Goal: Task Accomplishment & Management: Manage account settings

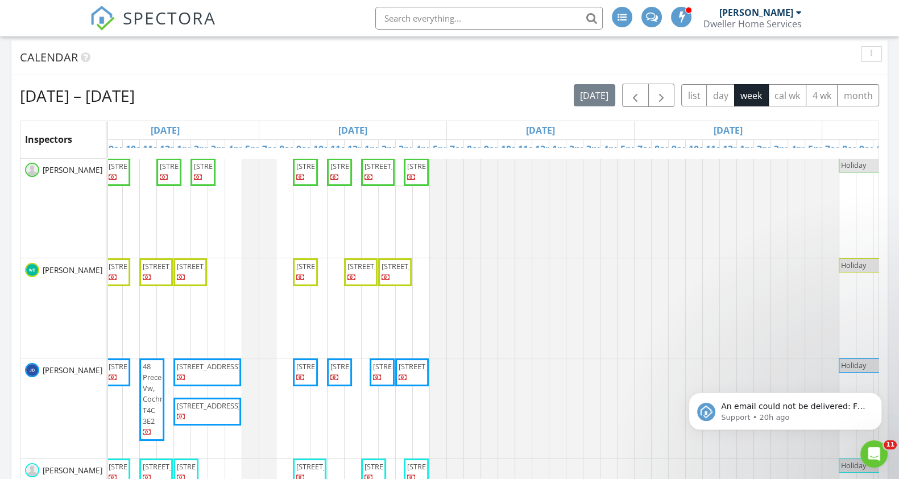
scroll to position [0, 449]
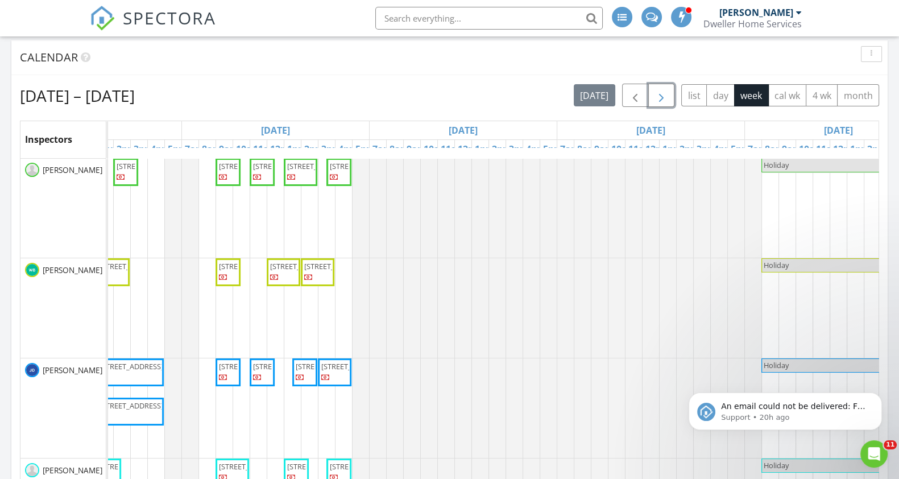
click at [663, 85] on button "button" at bounding box center [661, 95] width 27 height 23
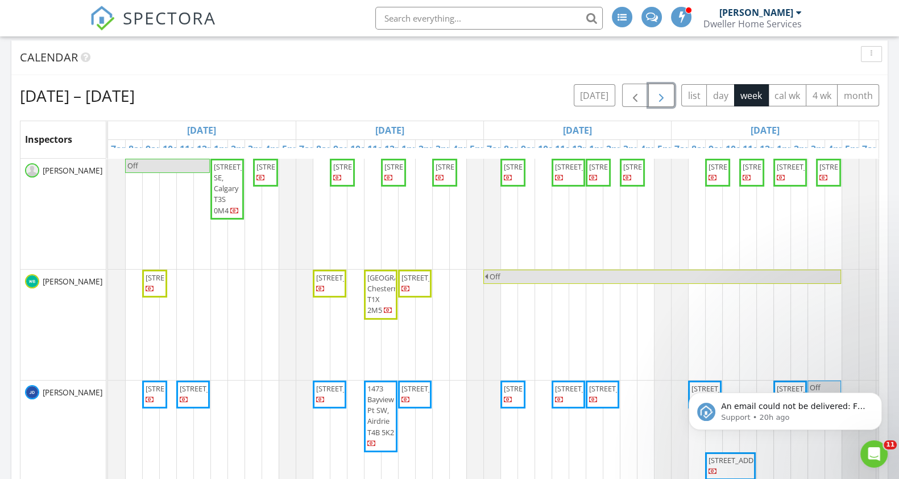
click at [663, 85] on button "button" at bounding box center [661, 95] width 27 height 23
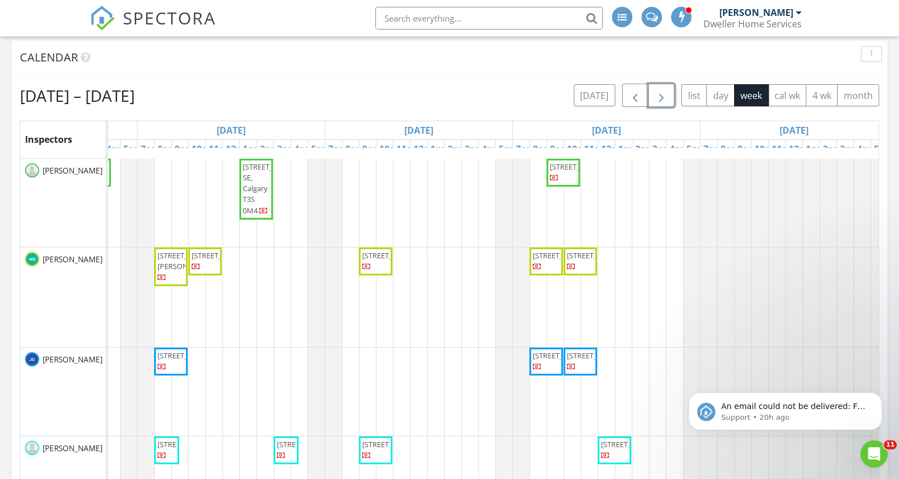
click at [664, 97] on span "button" at bounding box center [661, 96] width 14 height 14
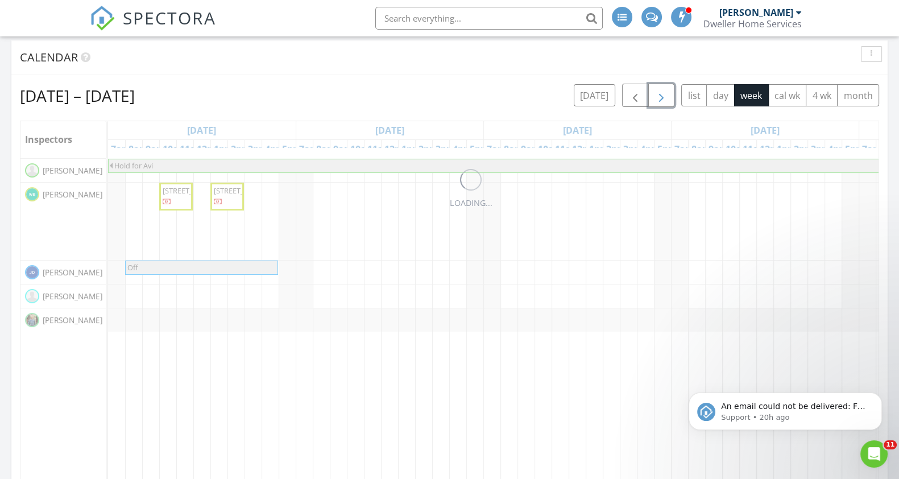
click at [664, 97] on span "button" at bounding box center [661, 96] width 14 height 14
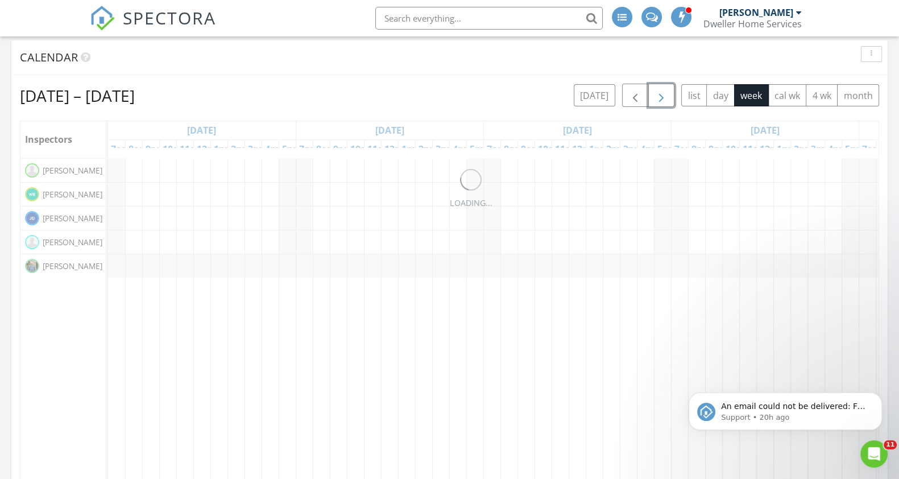
click at [664, 97] on span "button" at bounding box center [661, 96] width 14 height 14
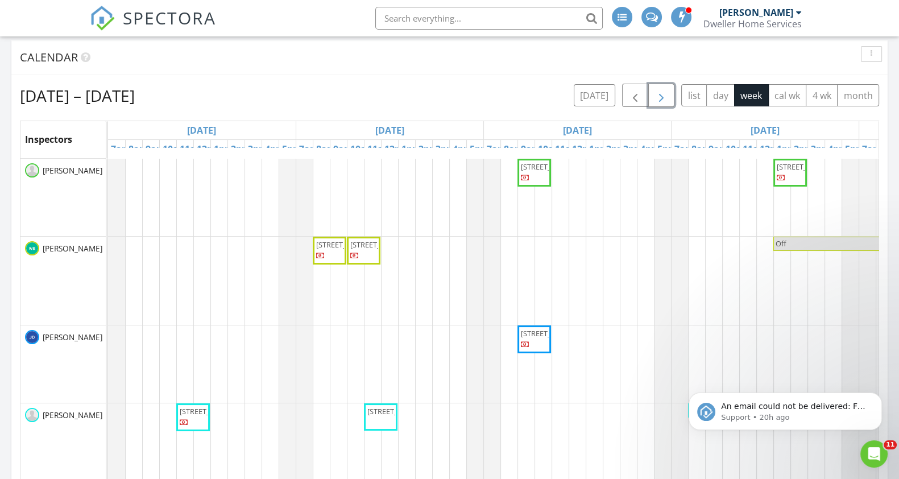
click at [664, 97] on span "button" at bounding box center [661, 96] width 14 height 14
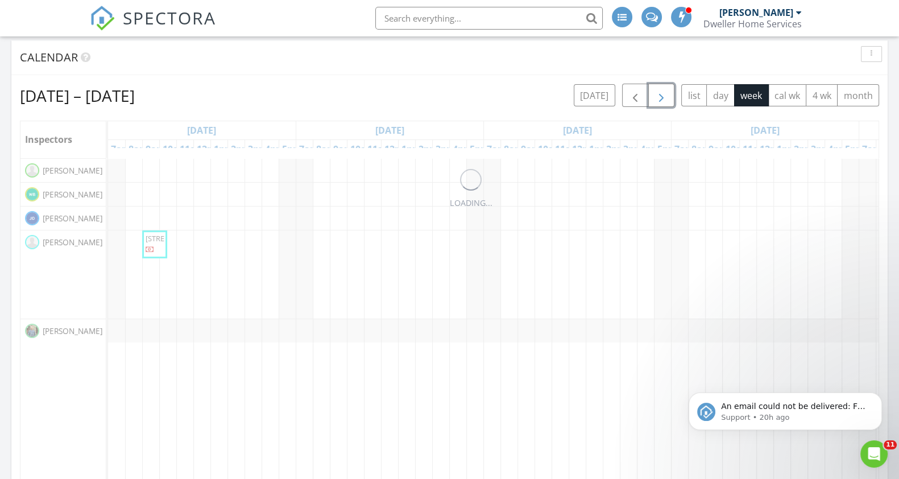
click at [664, 97] on span "button" at bounding box center [661, 96] width 14 height 14
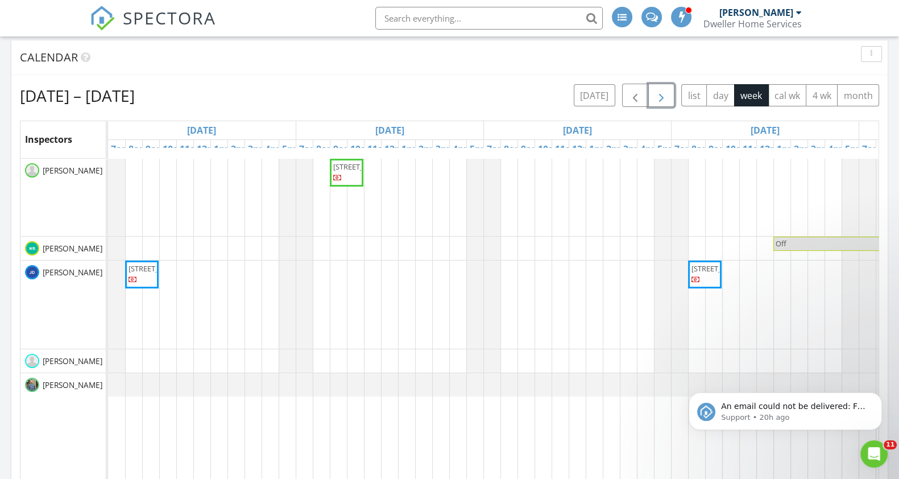
click at [664, 97] on span "button" at bounding box center [661, 96] width 14 height 14
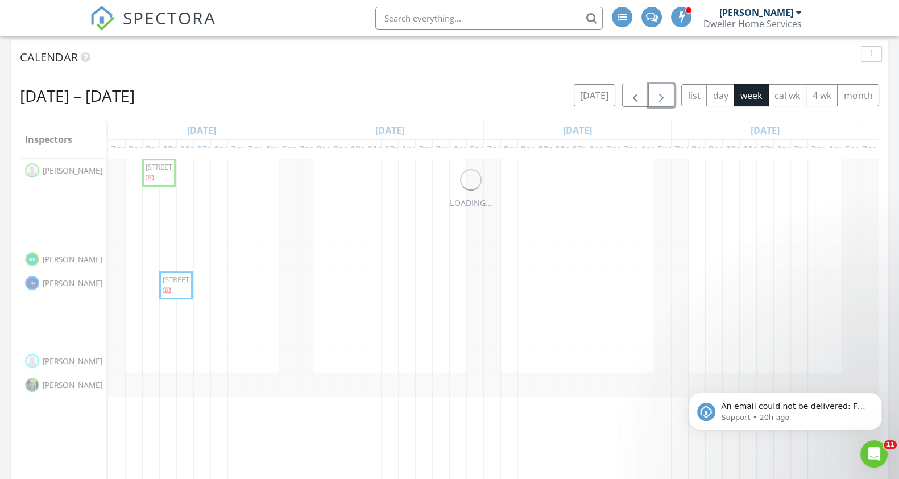
click at [664, 97] on span "button" at bounding box center [661, 96] width 14 height 14
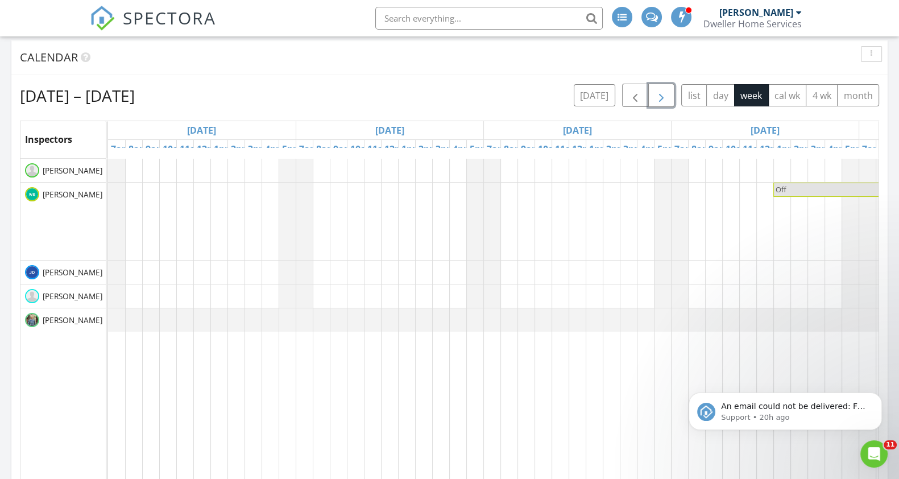
click at [664, 97] on span "button" at bounding box center [661, 96] width 14 height 14
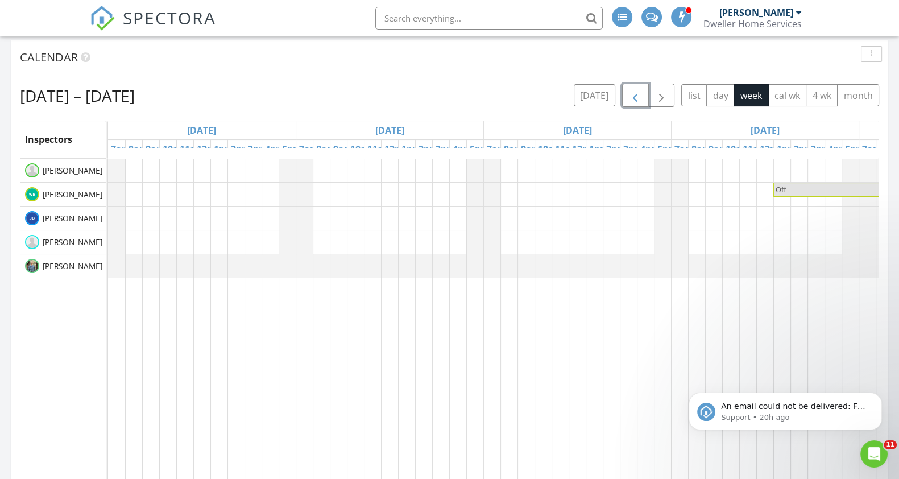
click at [631, 98] on span "button" at bounding box center [635, 96] width 14 height 14
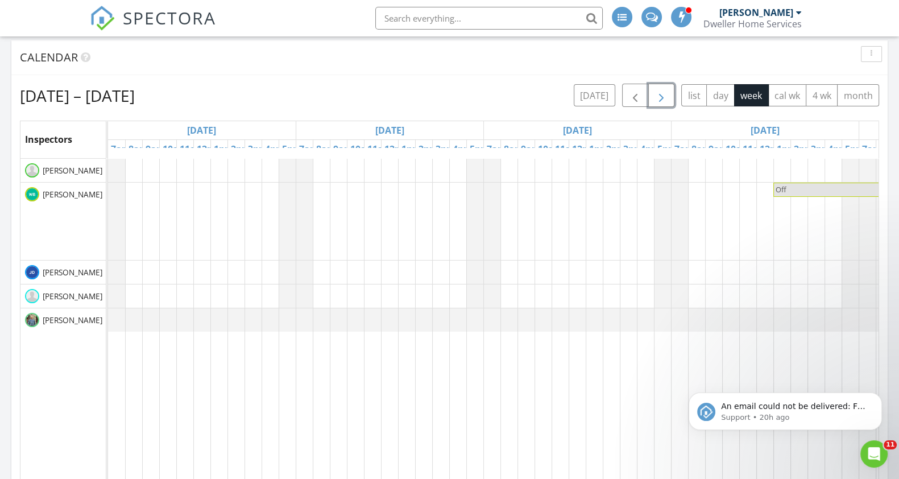
click at [666, 98] on span "button" at bounding box center [661, 96] width 14 height 14
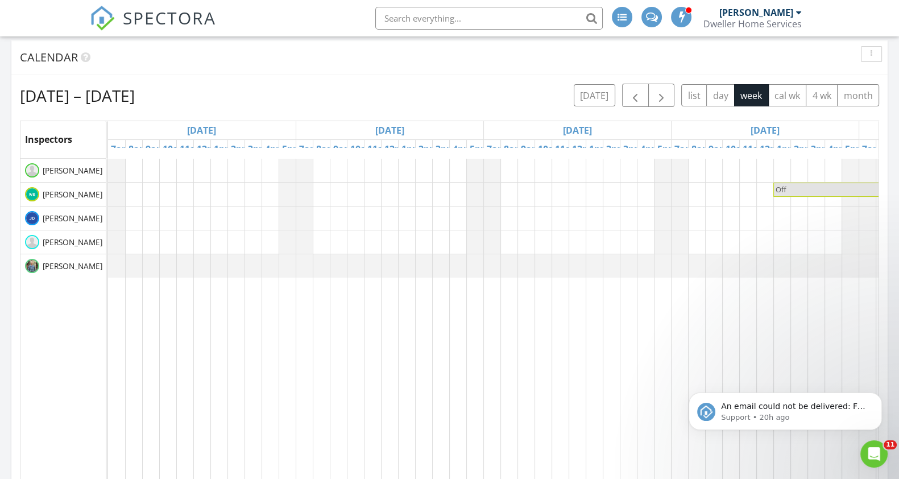
click at [133, 16] on span "SPECTORA" at bounding box center [169, 18] width 93 height 24
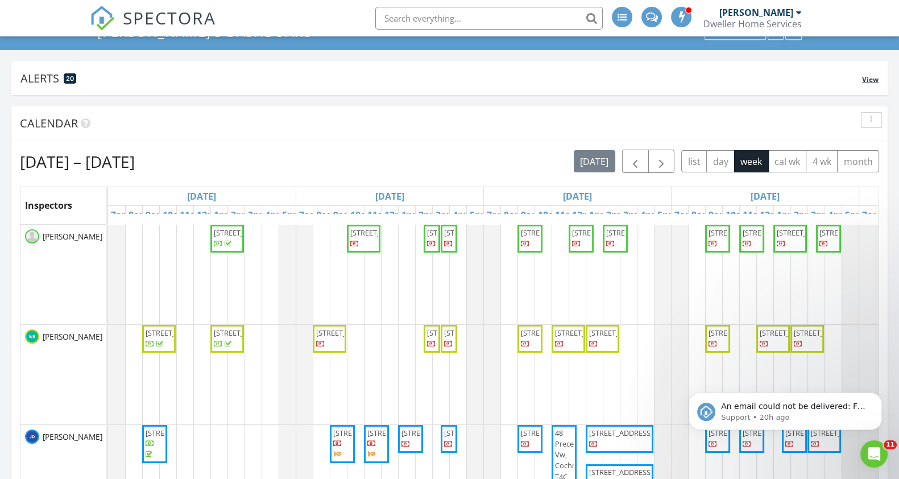
scroll to position [88, 0]
click at [431, 237] on span "253 Cobblestone Gate SW, Airdrie T4B 5J9" at bounding box center [459, 232] width 64 height 10
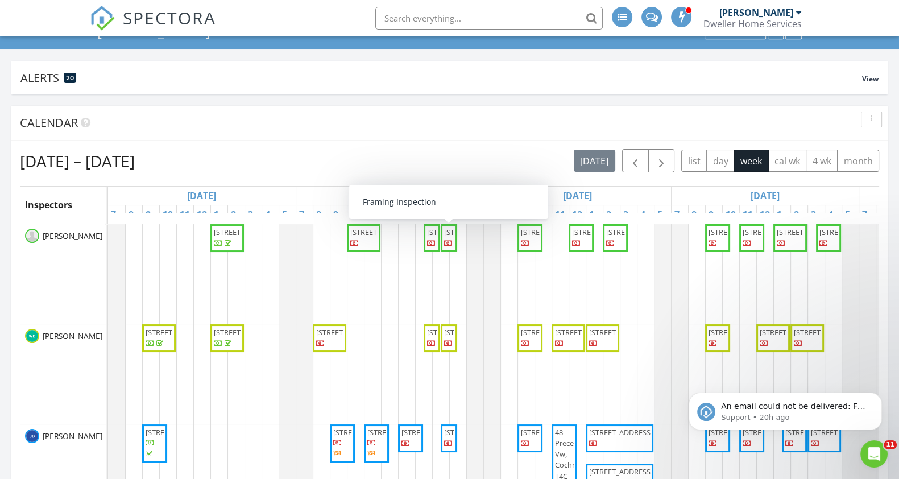
click at [451, 237] on span "249 Cobblestone Gate SW, Airdrie T4B 5J9" at bounding box center [476, 232] width 64 height 10
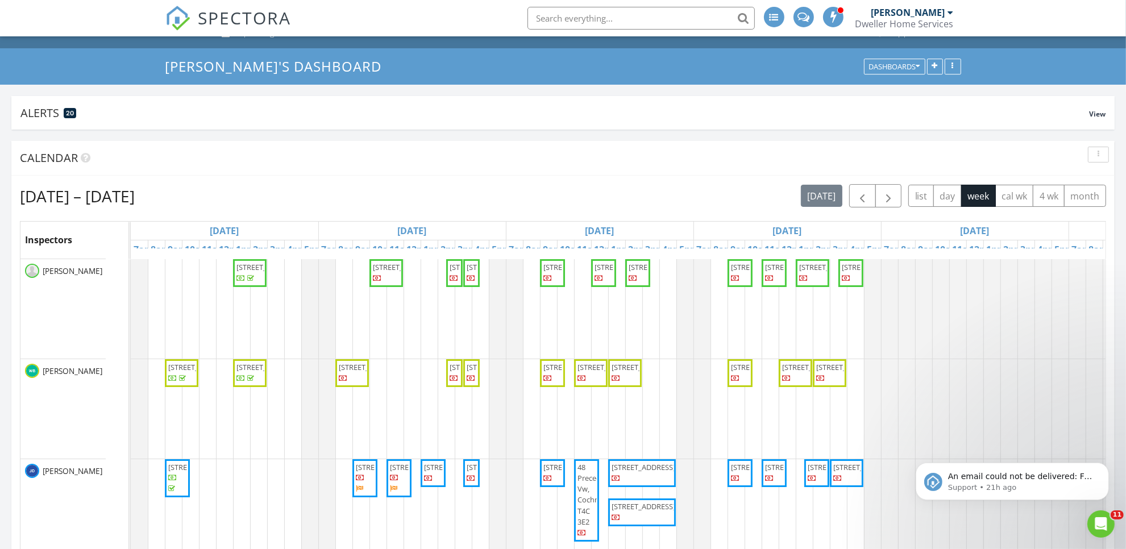
scroll to position [6, 6]
click at [887, 198] on span "button" at bounding box center [889, 196] width 14 height 14
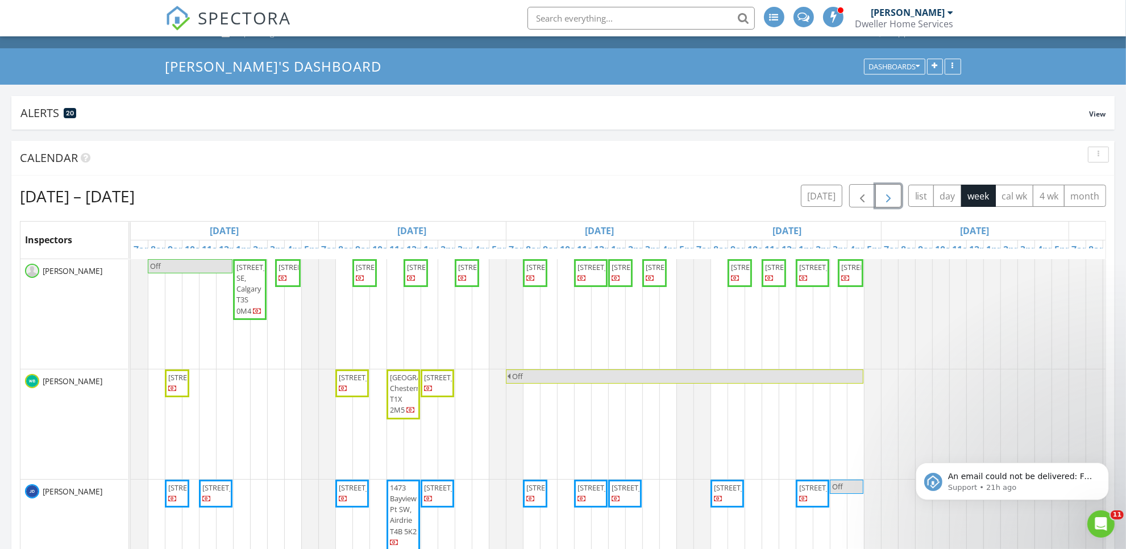
click at [886, 197] on span "button" at bounding box center [889, 196] width 14 height 14
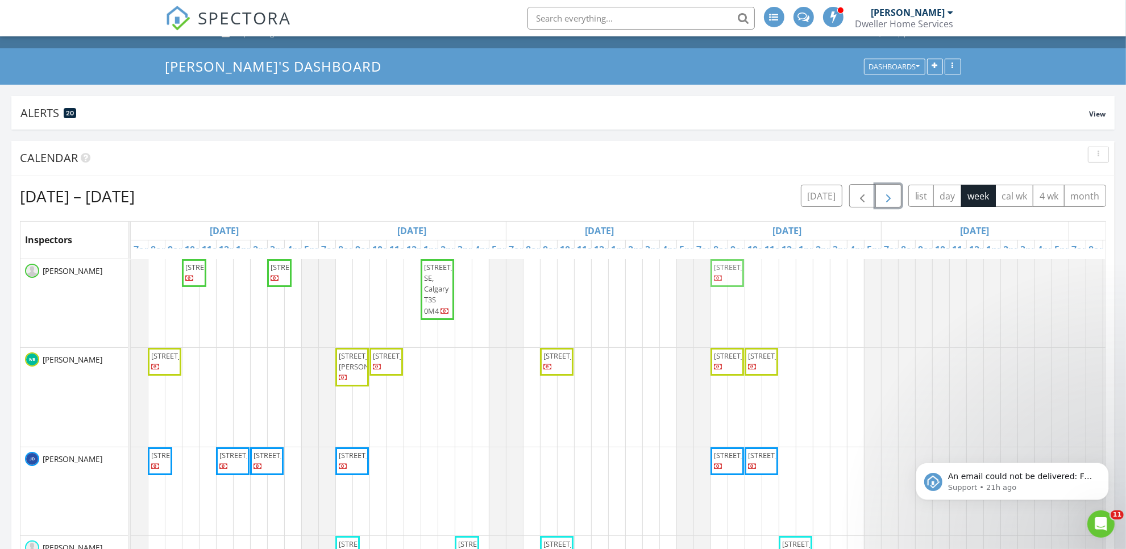
drag, startPoint x: 740, startPoint y: 277, endPoint x: 729, endPoint y: 277, distance: 10.8
click at [131, 277] on div "197 Waterford Heath, Chestermere T1X 2T9 181 Waterford Heath, Chestermere T1X 2…" at bounding box center [131, 303] width 0 height 88
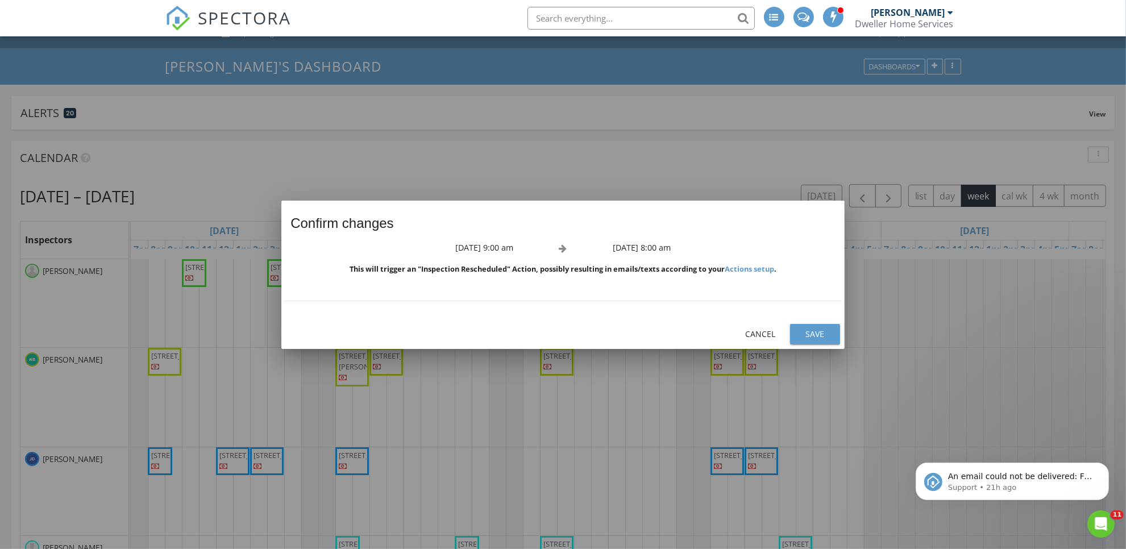
click at [817, 336] on div "Save" at bounding box center [815, 334] width 32 height 12
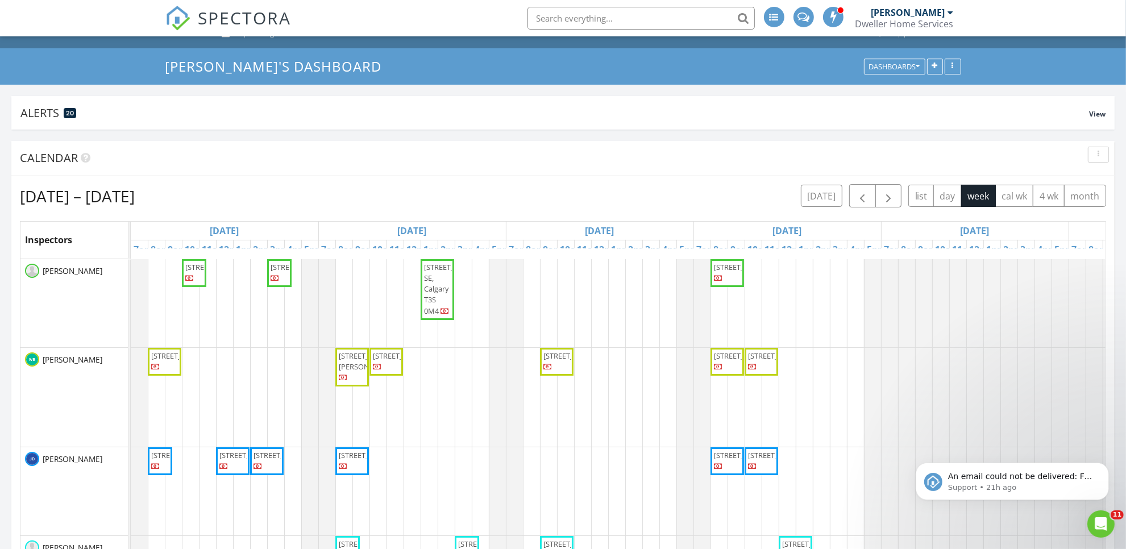
click at [723, 272] on span "176 Treeline Ave SW, Calgary T2Y 0W5" at bounding box center [746, 267] width 64 height 10
click at [860, 198] on span "button" at bounding box center [863, 196] width 14 height 14
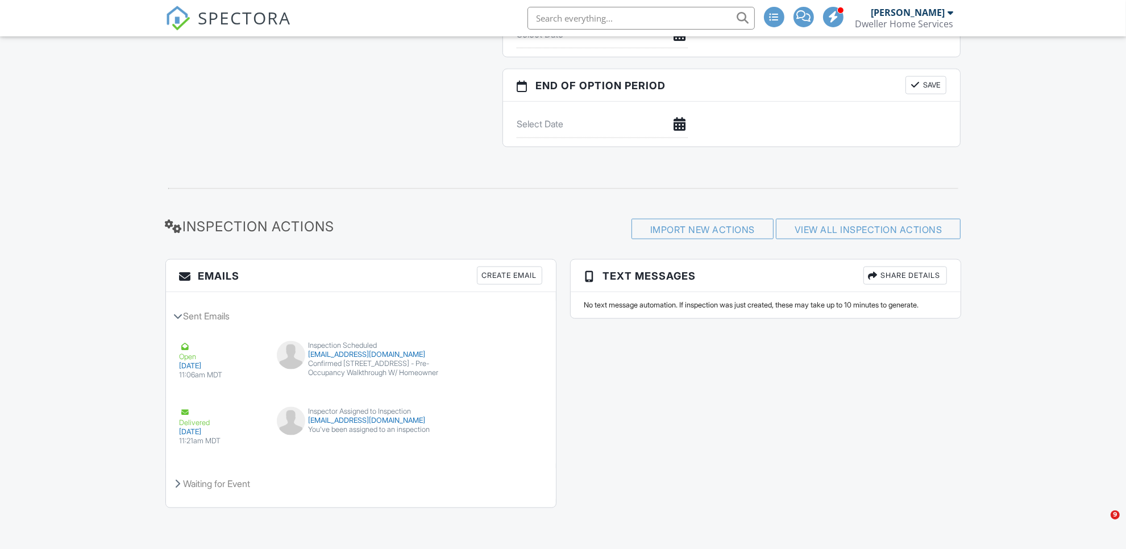
click at [503, 272] on div "Create Email" at bounding box center [509, 276] width 65 height 18
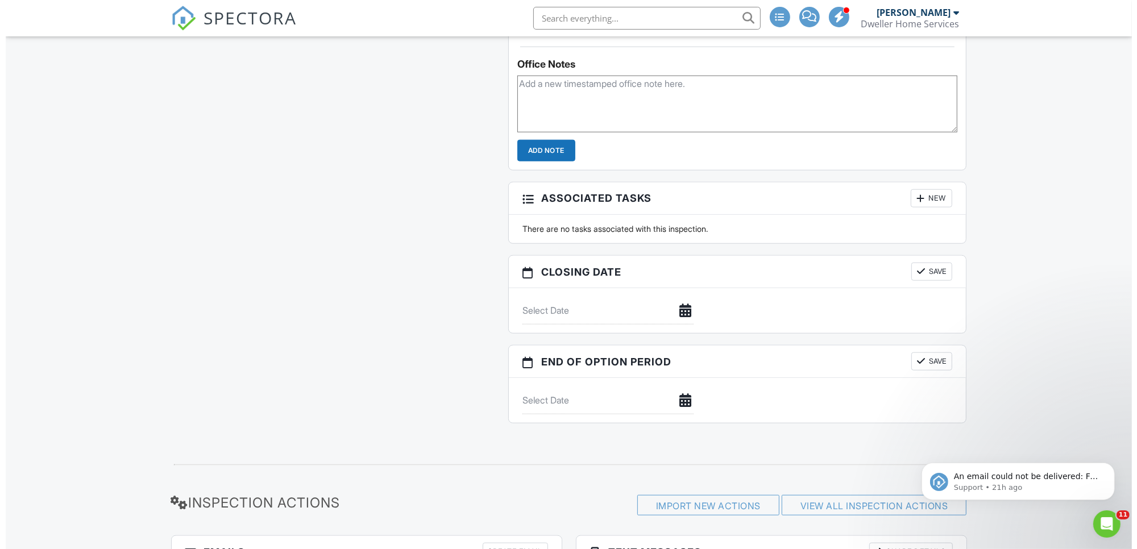
scroll to position [1347, 0]
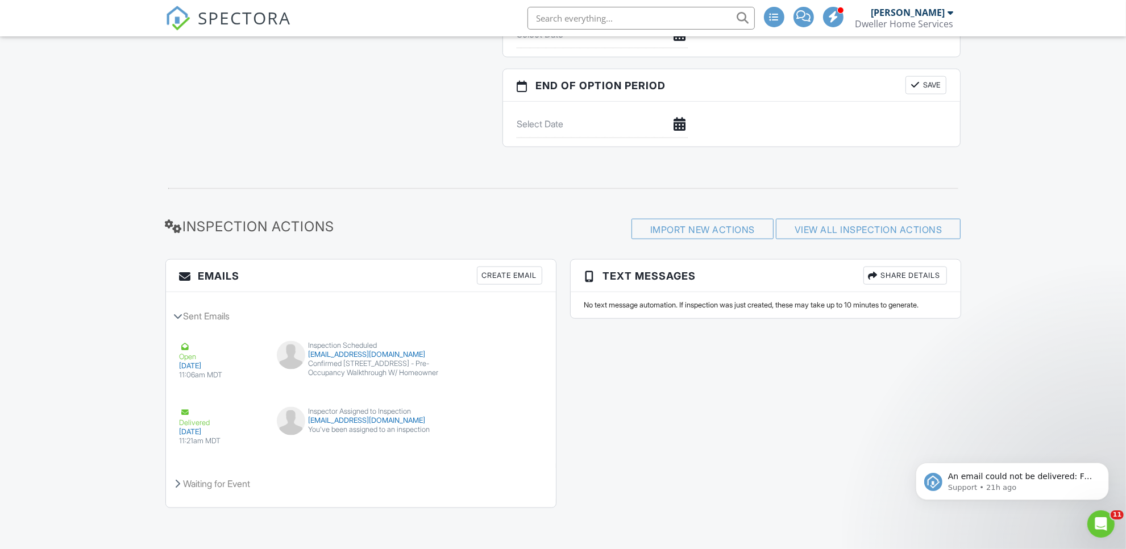
click at [514, 271] on div "Create Email" at bounding box center [509, 276] width 65 height 18
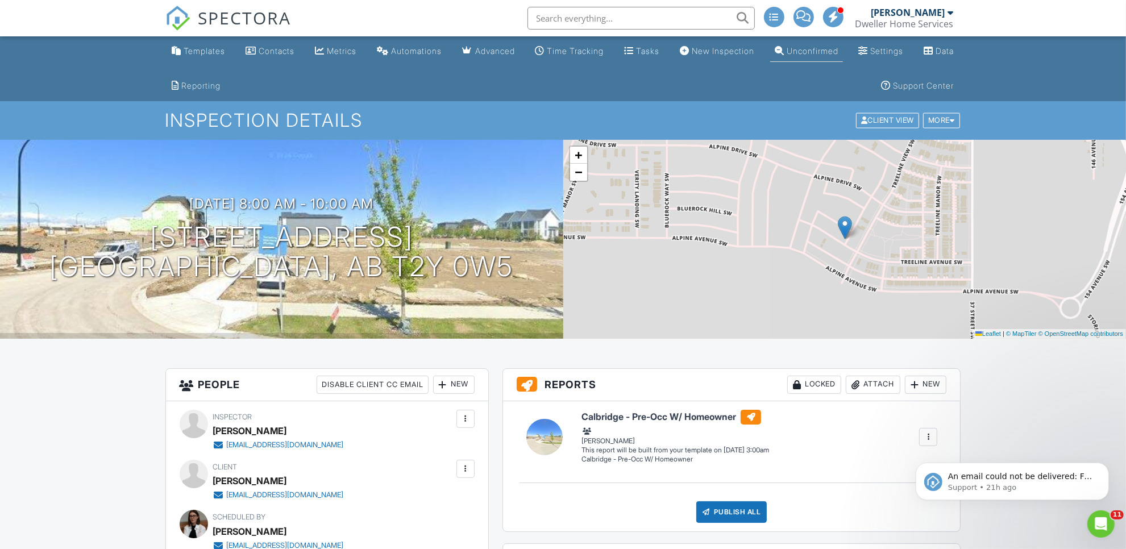
click at [843, 43] on link "Unconfirmed" at bounding box center [806, 51] width 73 height 21
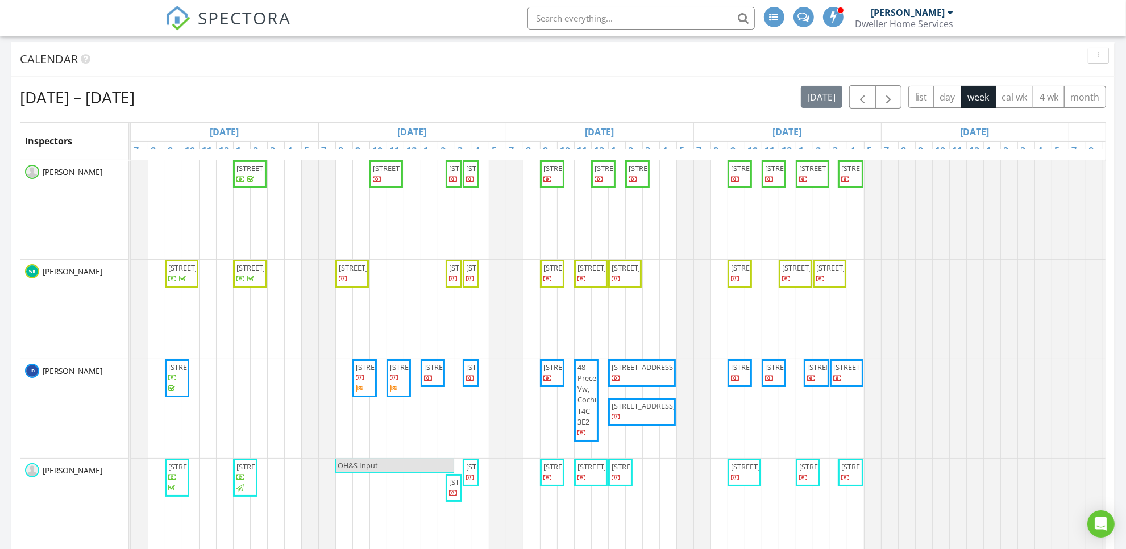
click at [235, 20] on span "SPECTORA" at bounding box center [244, 18] width 93 height 24
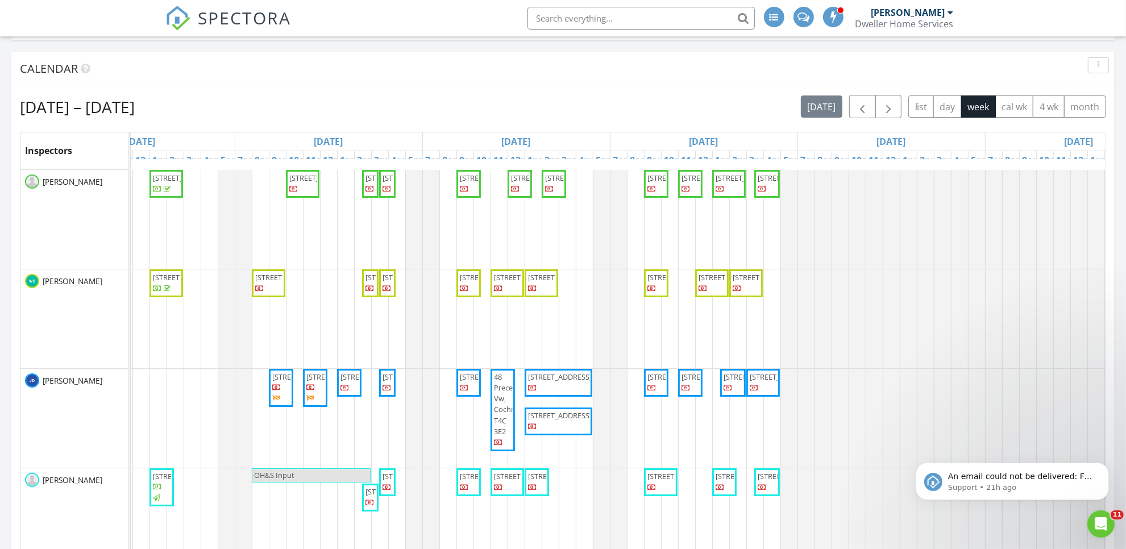
scroll to position [0, 89]
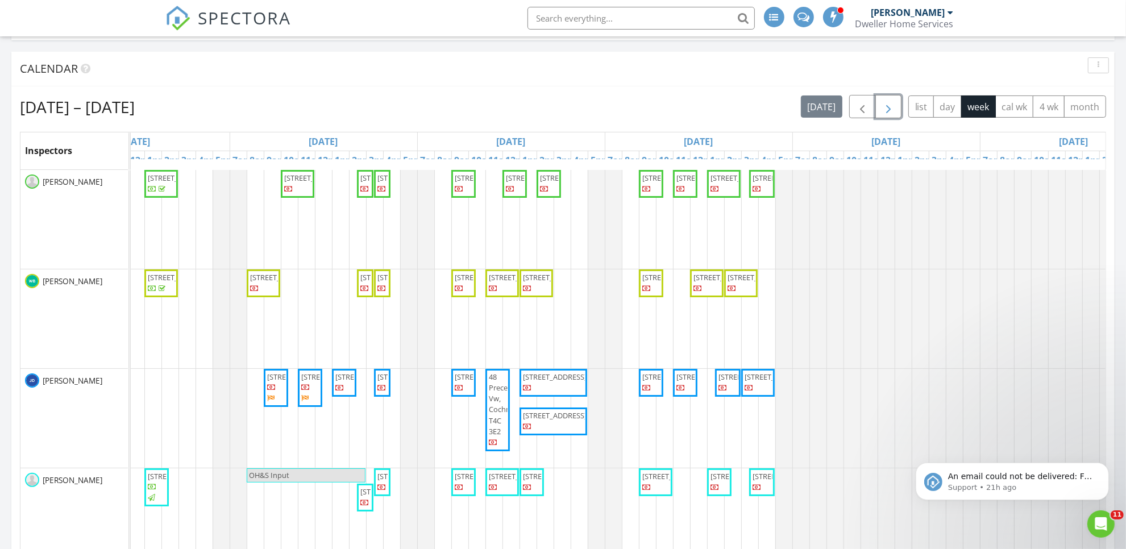
click at [893, 113] on span "button" at bounding box center [889, 107] width 14 height 14
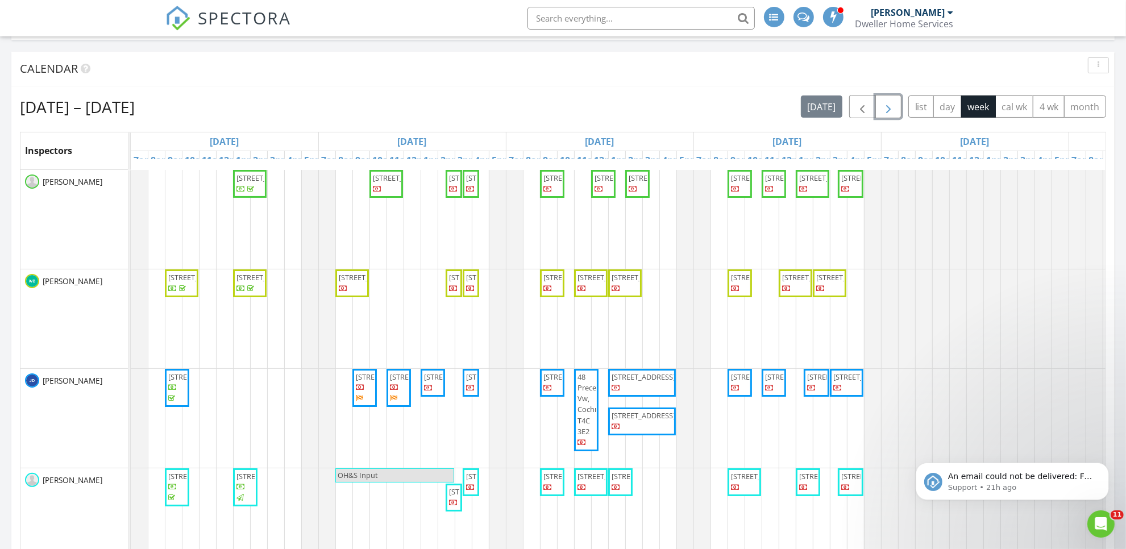
click at [893, 113] on span "button" at bounding box center [889, 107] width 14 height 14
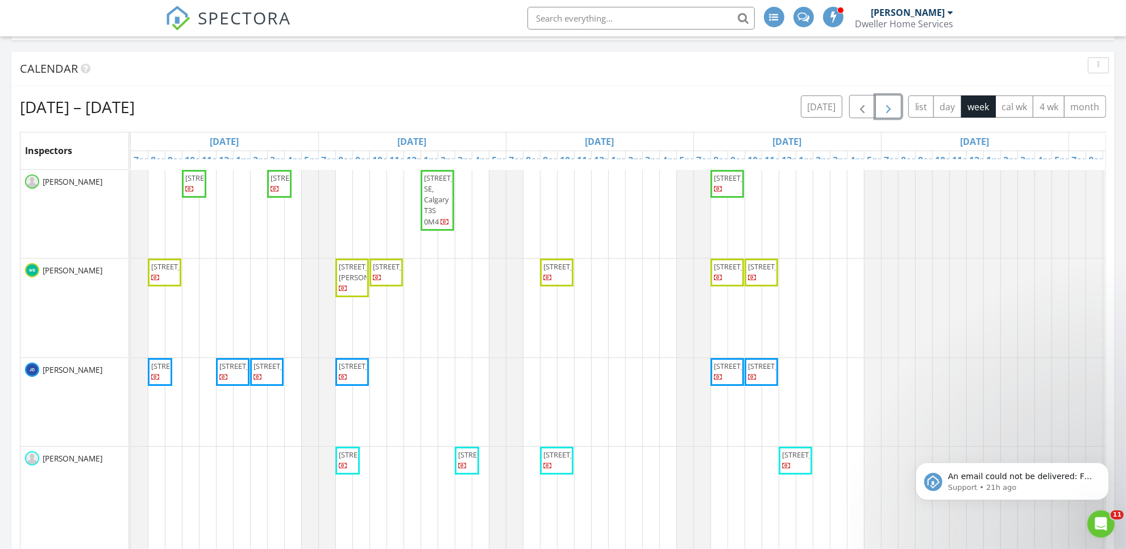
click at [893, 113] on span "button" at bounding box center [889, 107] width 14 height 14
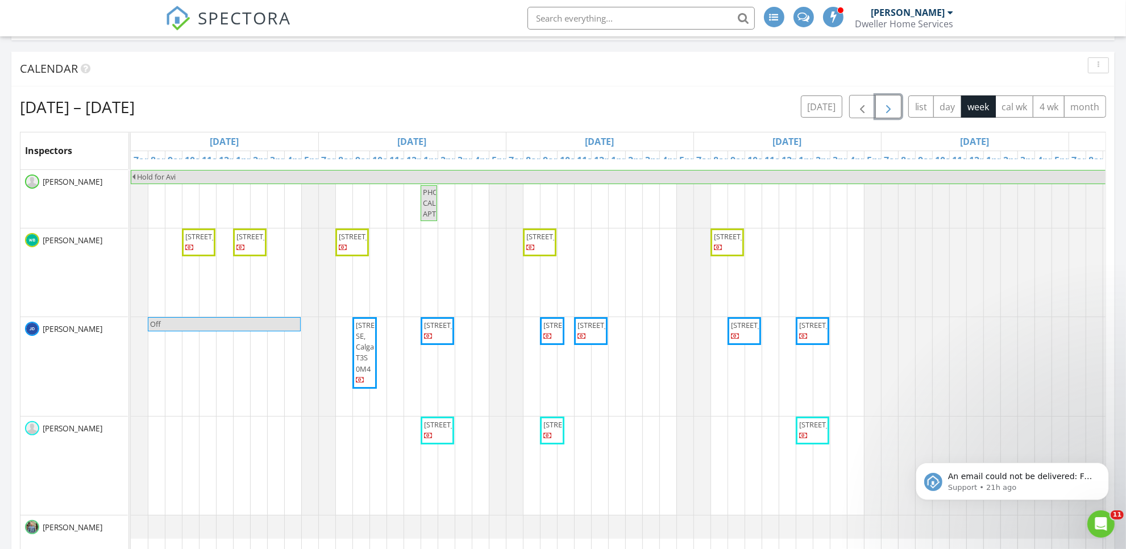
click at [893, 113] on span "button" at bounding box center [889, 107] width 14 height 14
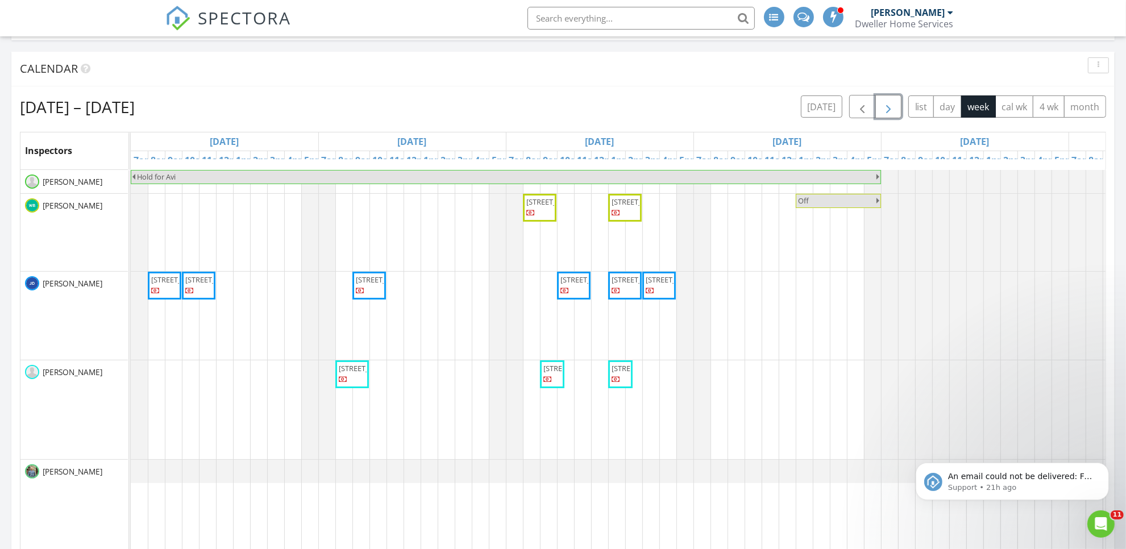
click at [893, 113] on span "button" at bounding box center [889, 107] width 14 height 14
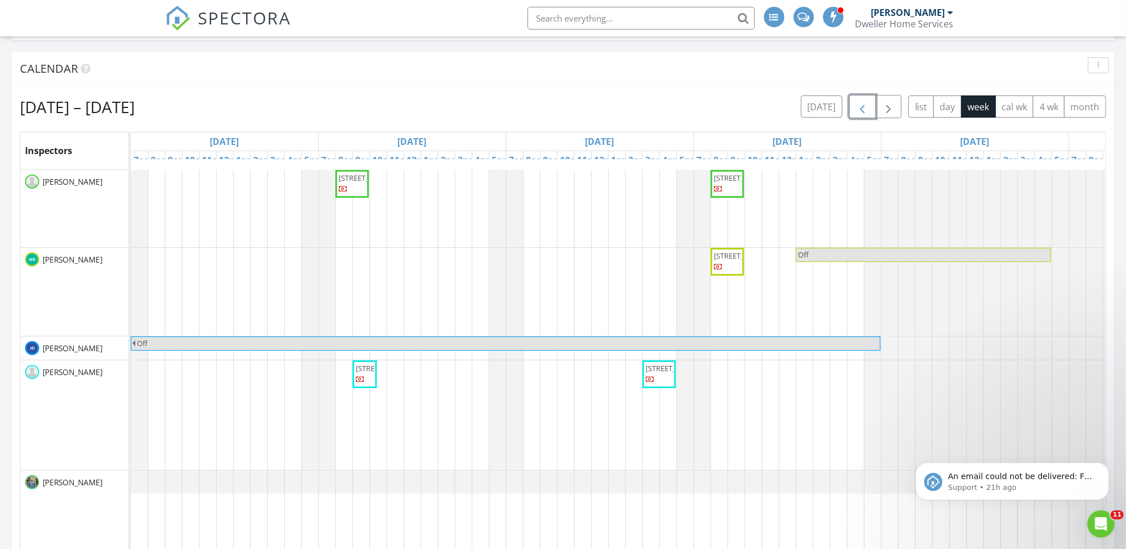
click at [859, 117] on button "button" at bounding box center [862, 106] width 27 height 23
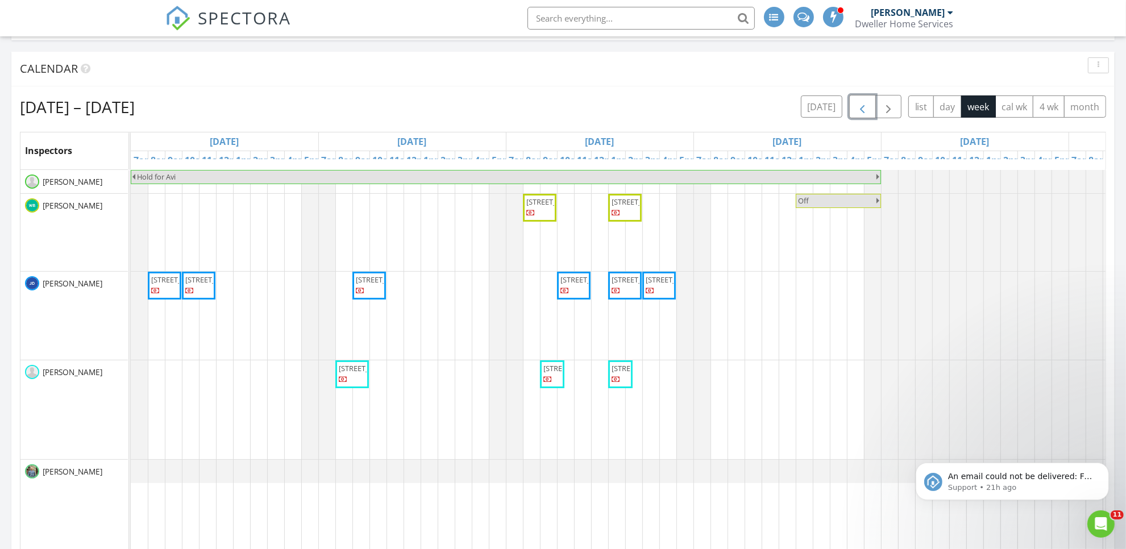
scroll to position [0, 348]
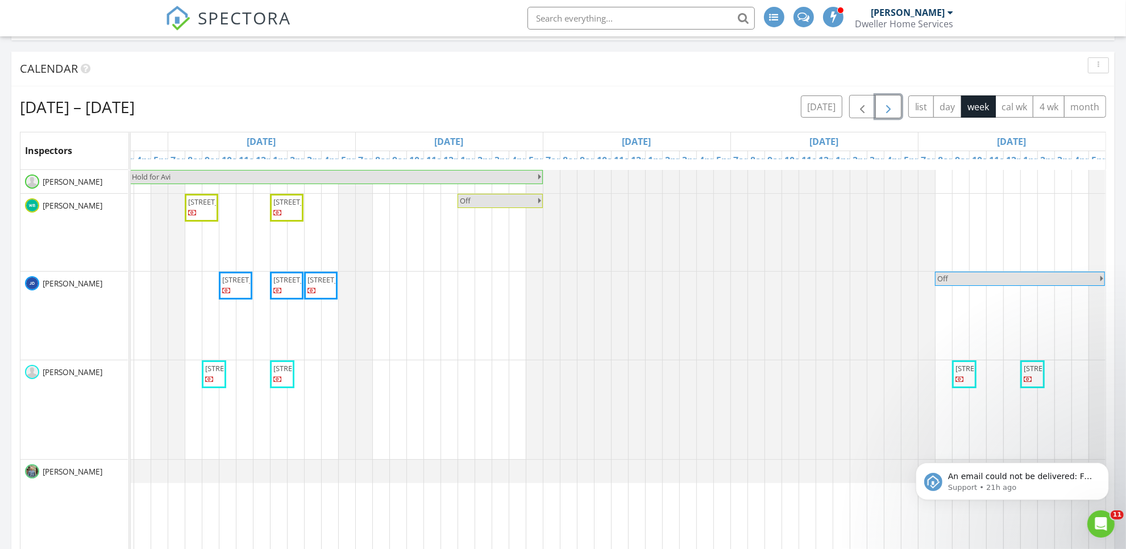
click at [885, 111] on span "button" at bounding box center [889, 107] width 14 height 14
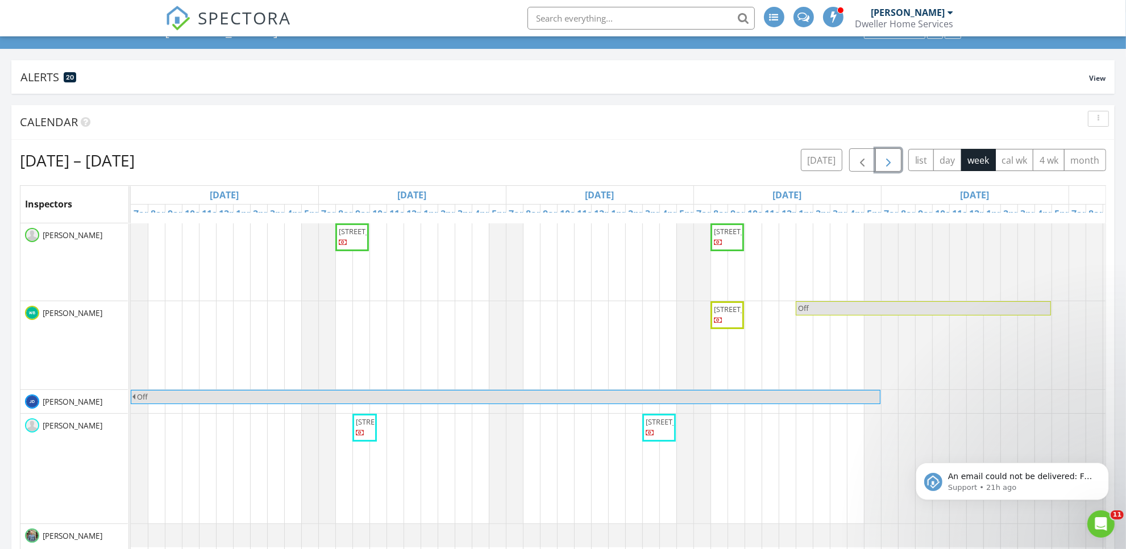
scroll to position [71, 0]
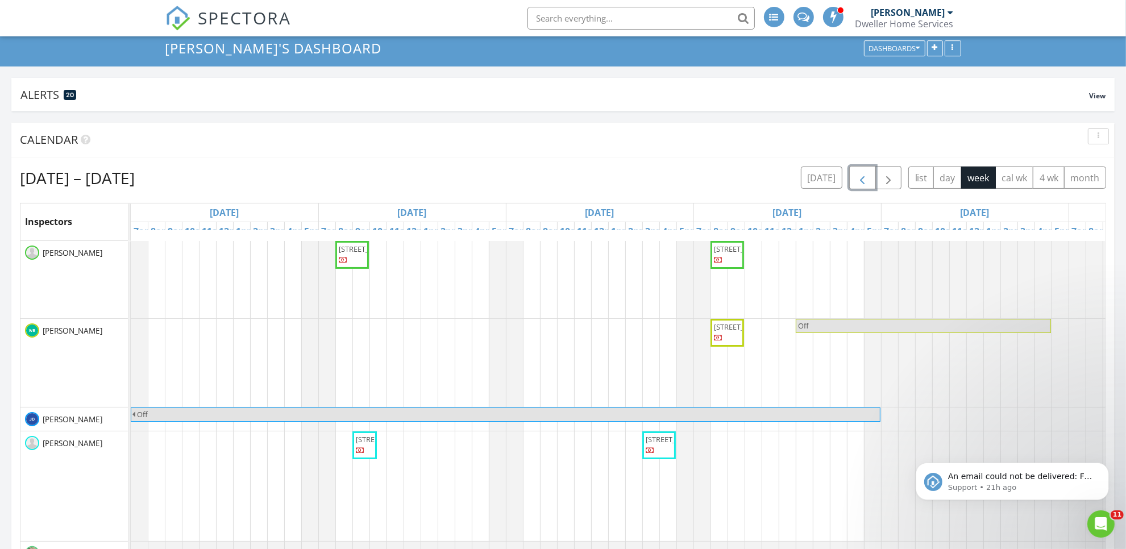
click at [870, 185] on button "button" at bounding box center [862, 177] width 27 height 23
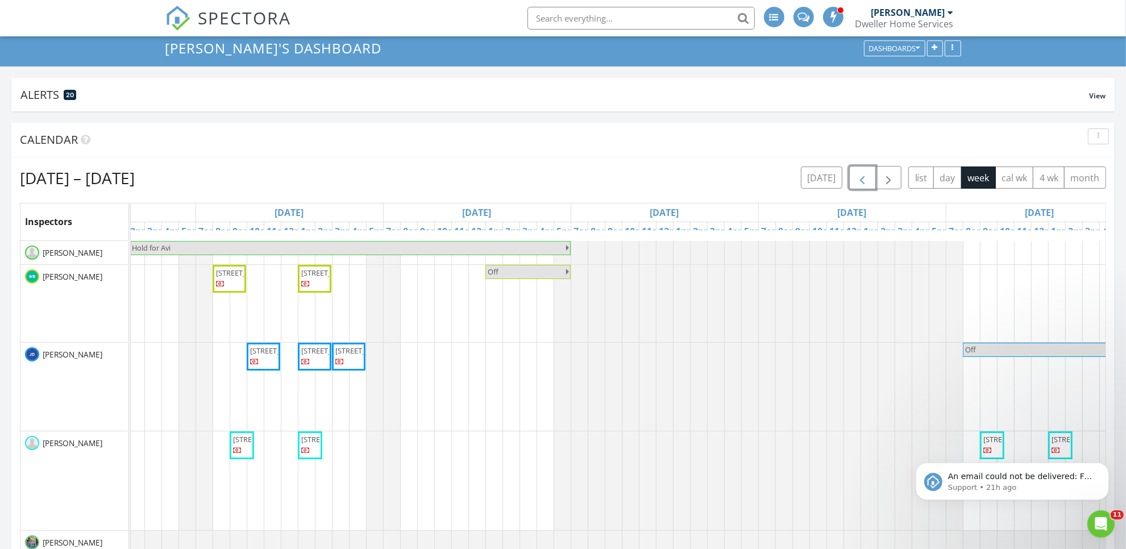
scroll to position [0, 0]
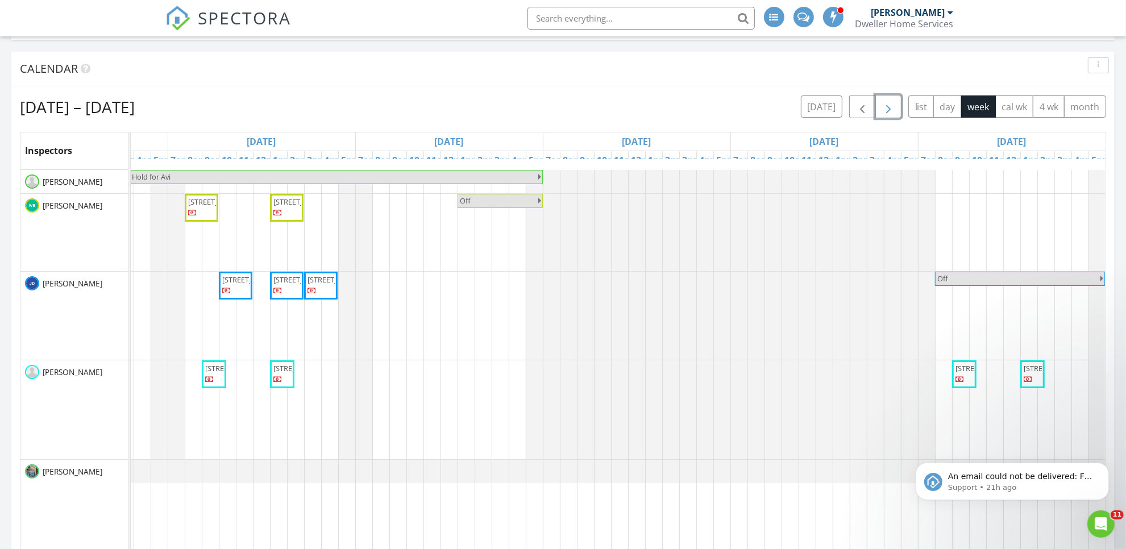
click at [885, 106] on span "button" at bounding box center [889, 107] width 14 height 14
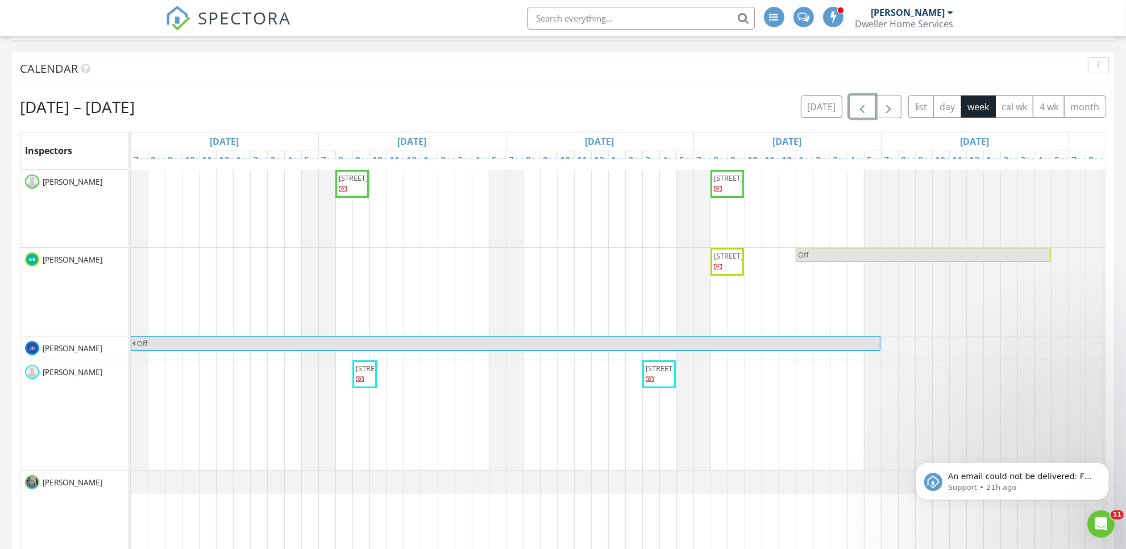
click at [866, 109] on span "button" at bounding box center [863, 107] width 14 height 14
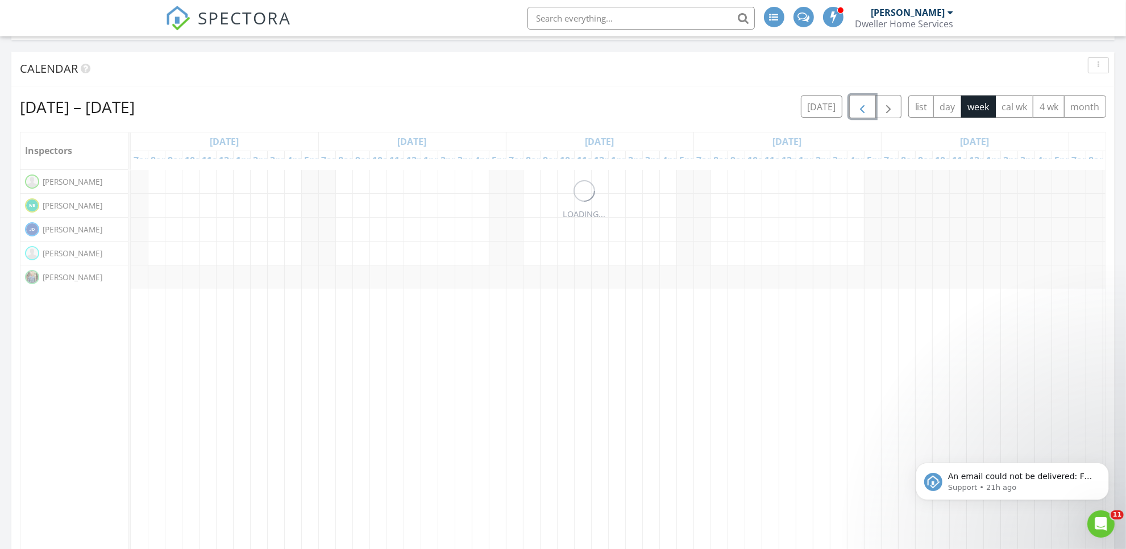
click at [866, 109] on span "button" at bounding box center [863, 107] width 14 height 14
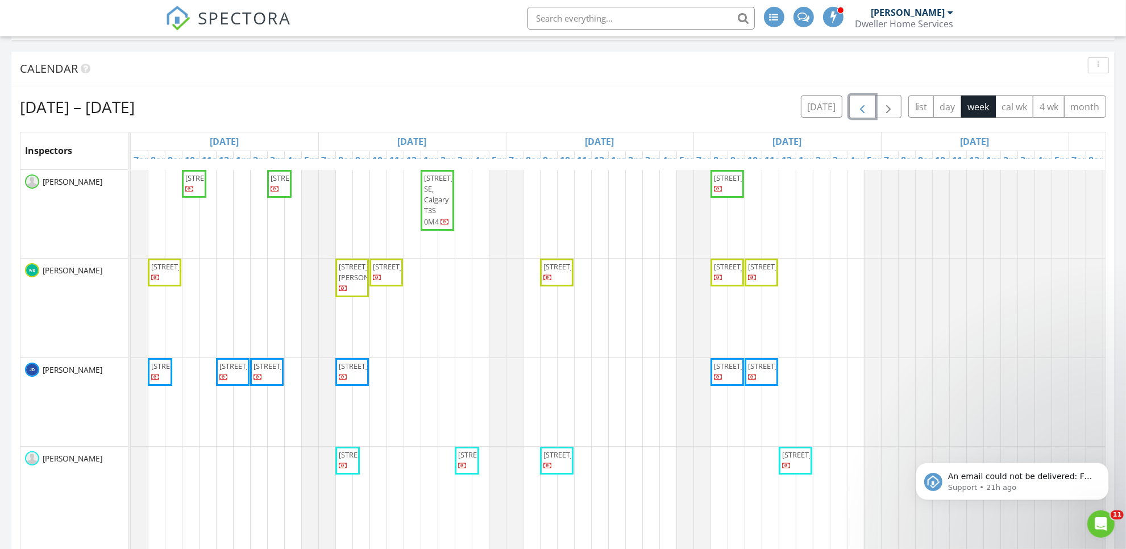
click at [866, 109] on span "button" at bounding box center [863, 107] width 14 height 14
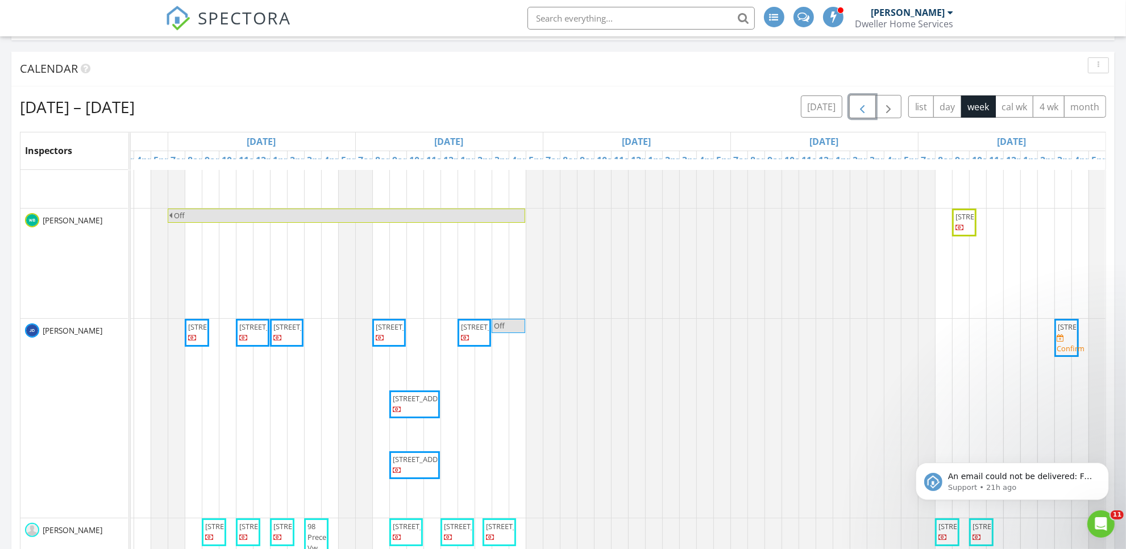
scroll to position [83, 0]
click at [1060, 333] on span "15 Lambeau Ln SE, Airdrie T4A 3P4" at bounding box center [1067, 327] width 20 height 11
click at [858, 111] on span "button" at bounding box center [863, 107] width 14 height 14
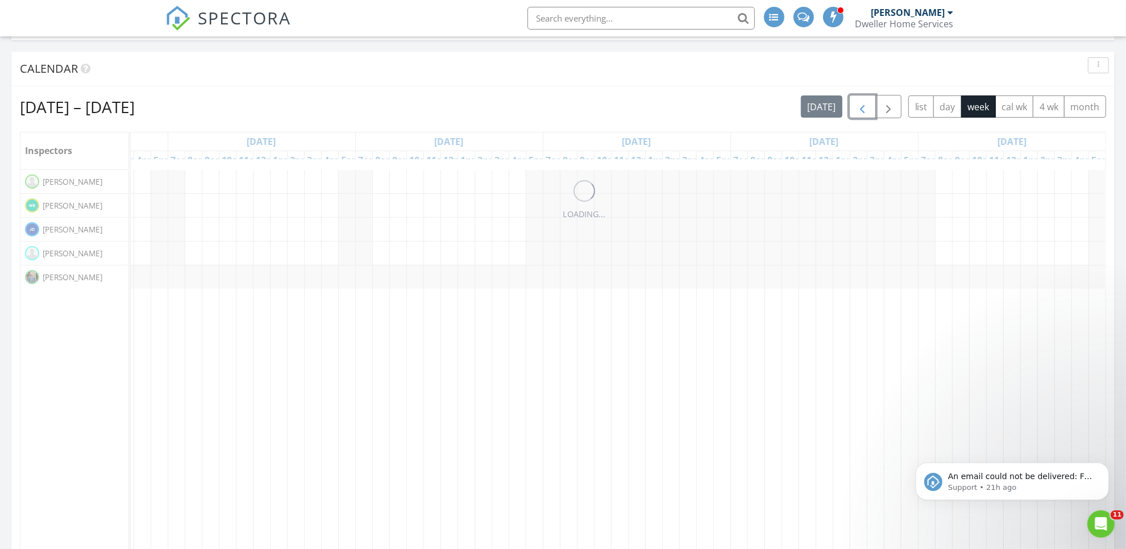
scroll to position [0, 0]
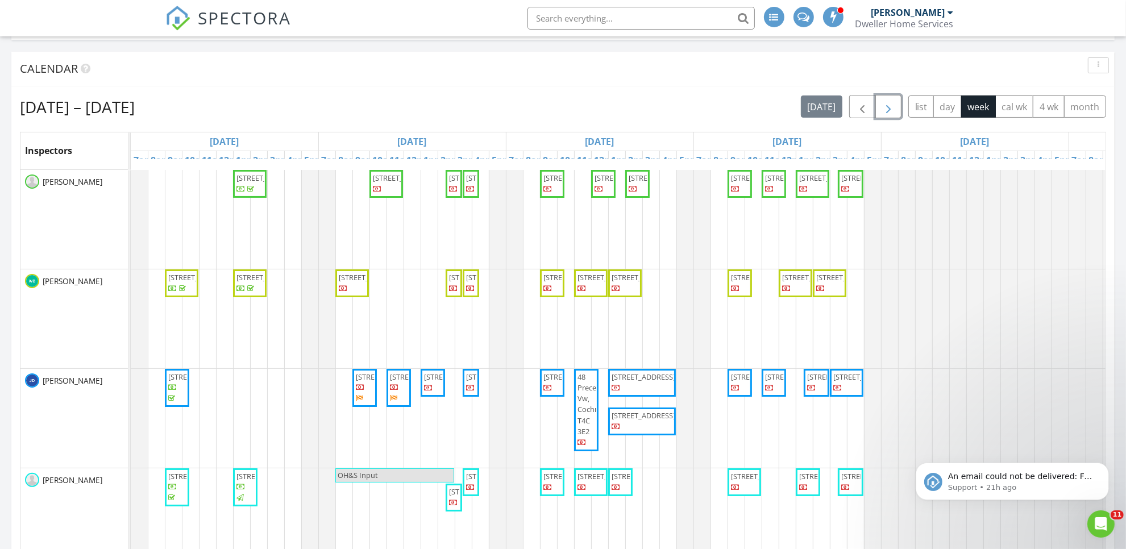
click at [877, 111] on button "button" at bounding box center [888, 106] width 27 height 23
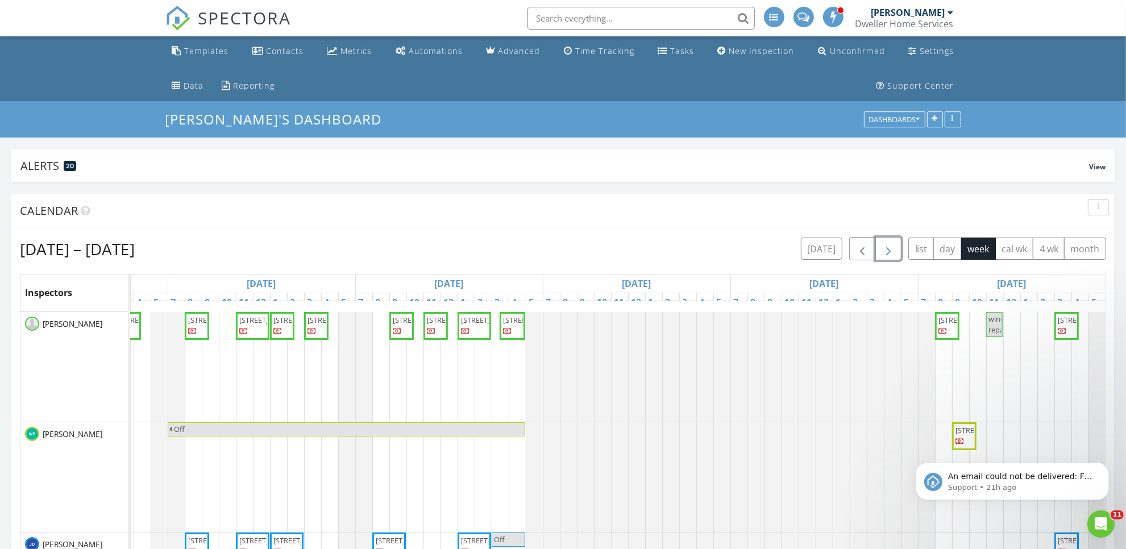
click at [885, 256] on span "button" at bounding box center [889, 249] width 14 height 14
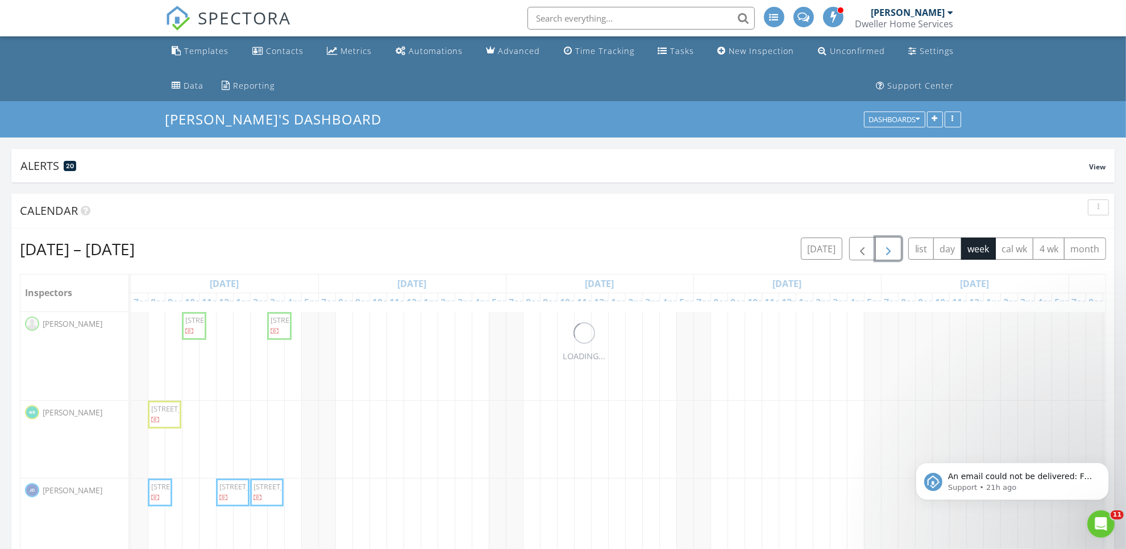
click at [885, 256] on span "button" at bounding box center [889, 249] width 14 height 14
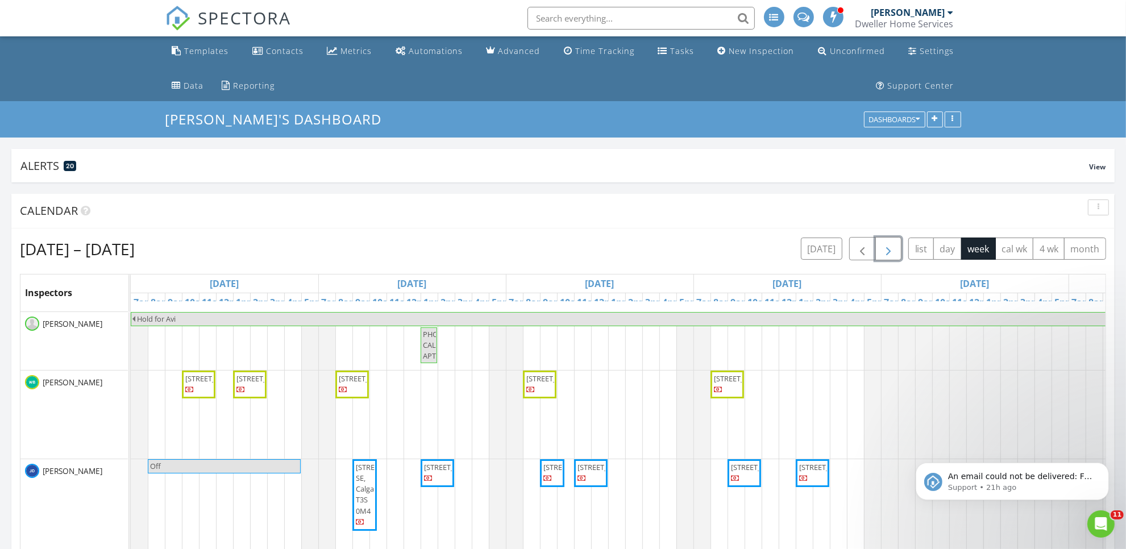
click at [891, 252] on span "button" at bounding box center [889, 249] width 14 height 14
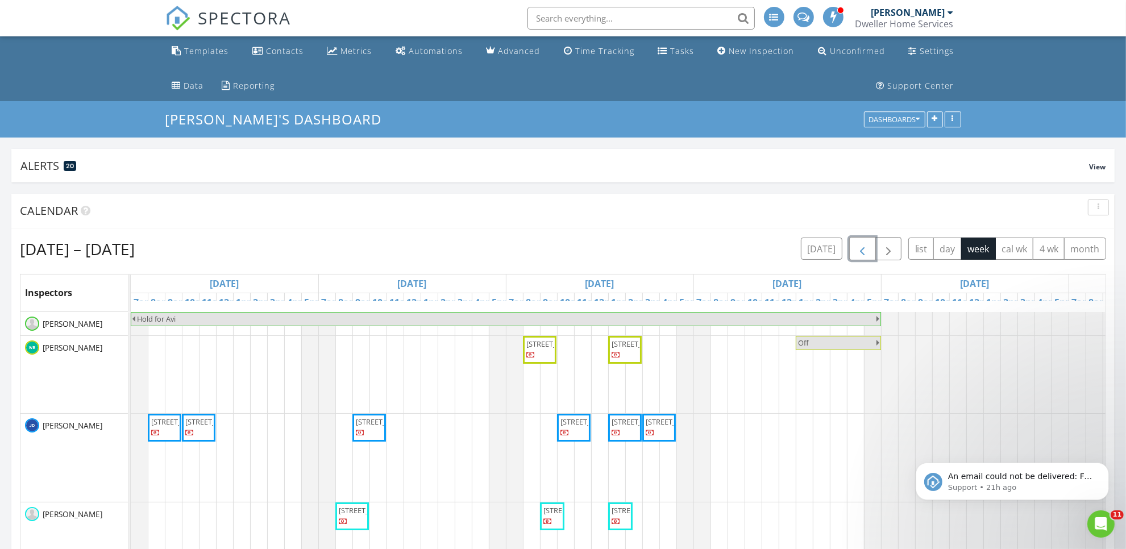
click at [856, 247] on span "button" at bounding box center [863, 249] width 14 height 14
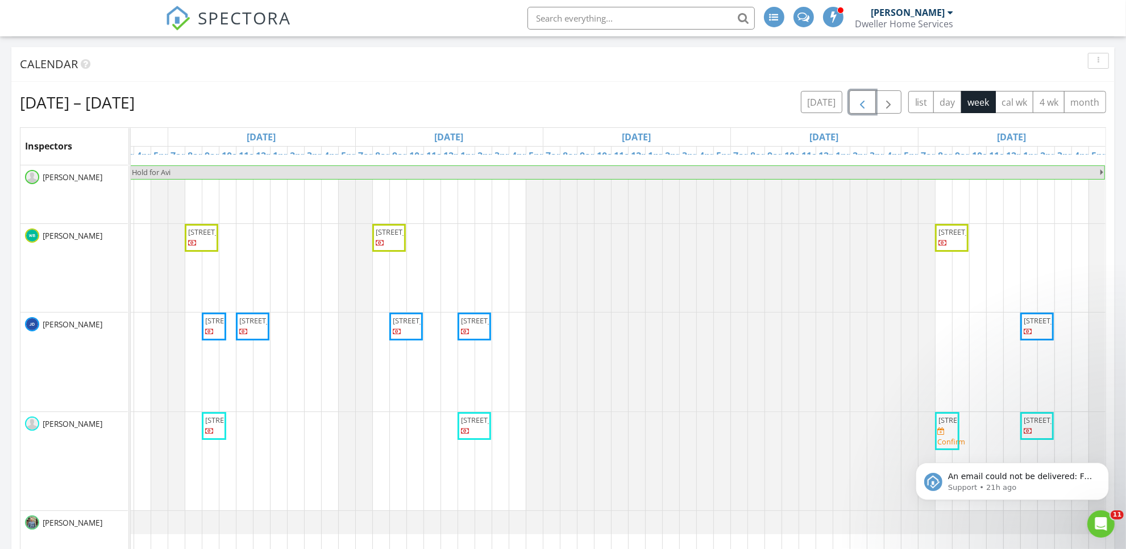
scroll to position [213, 0]
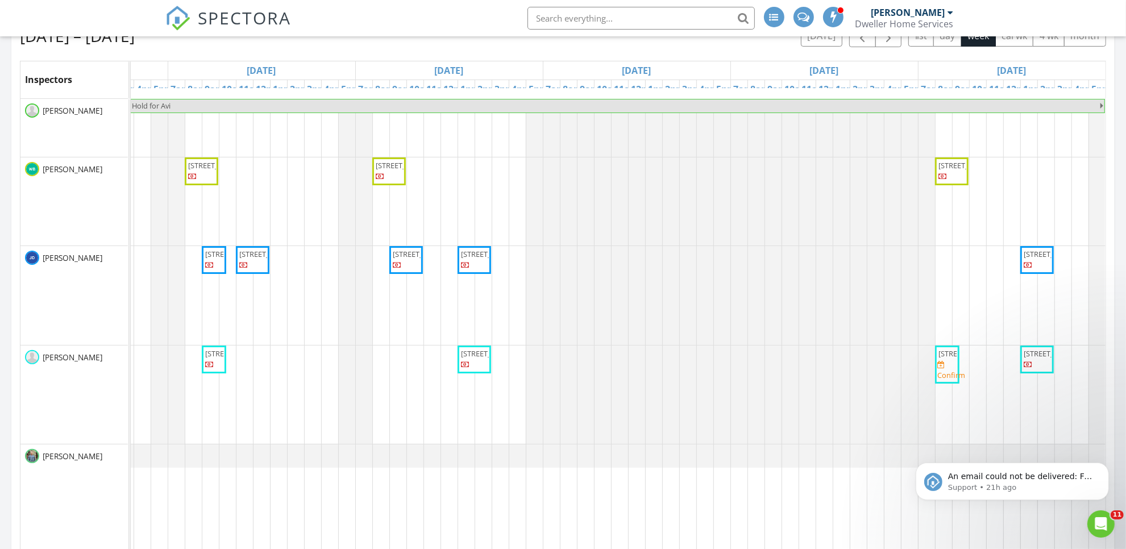
click at [939, 359] on span "48 Shale Ave, Cochrane T4C 3G6" at bounding box center [971, 353] width 64 height 10
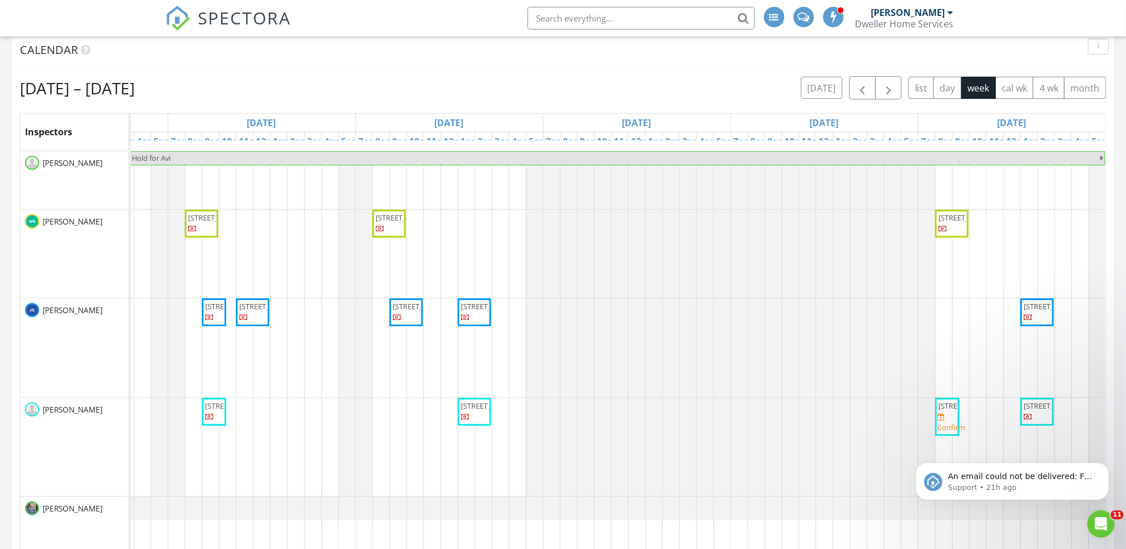
scroll to position [142, 0]
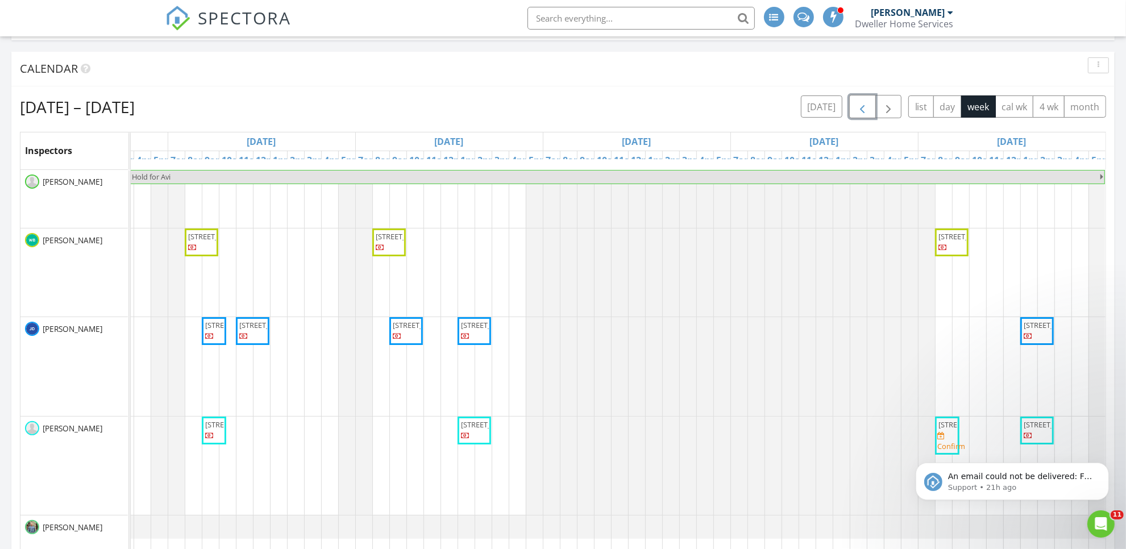
click at [862, 106] on span "button" at bounding box center [863, 107] width 14 height 14
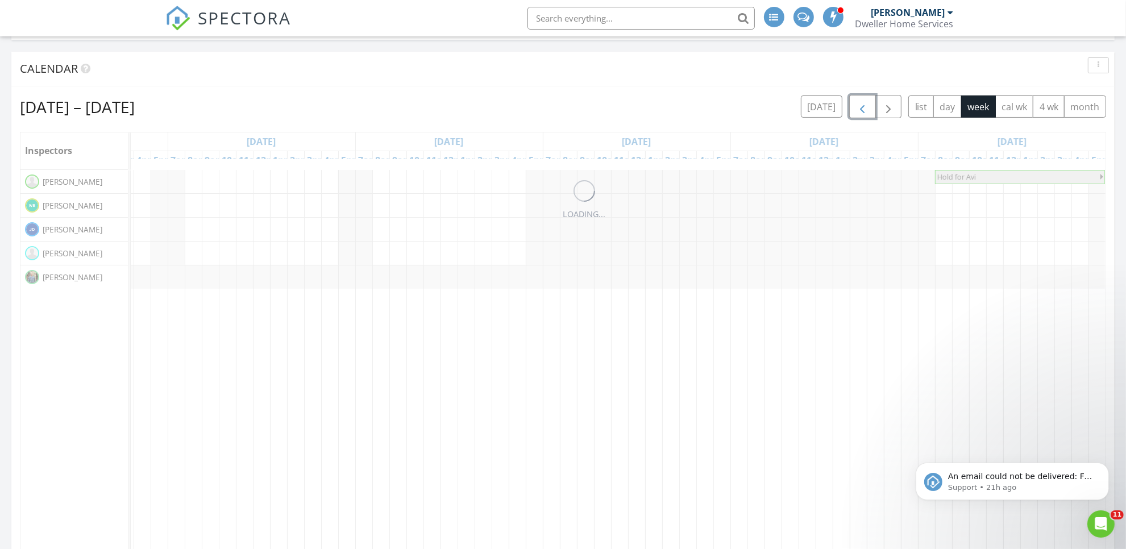
scroll to position [0, 0]
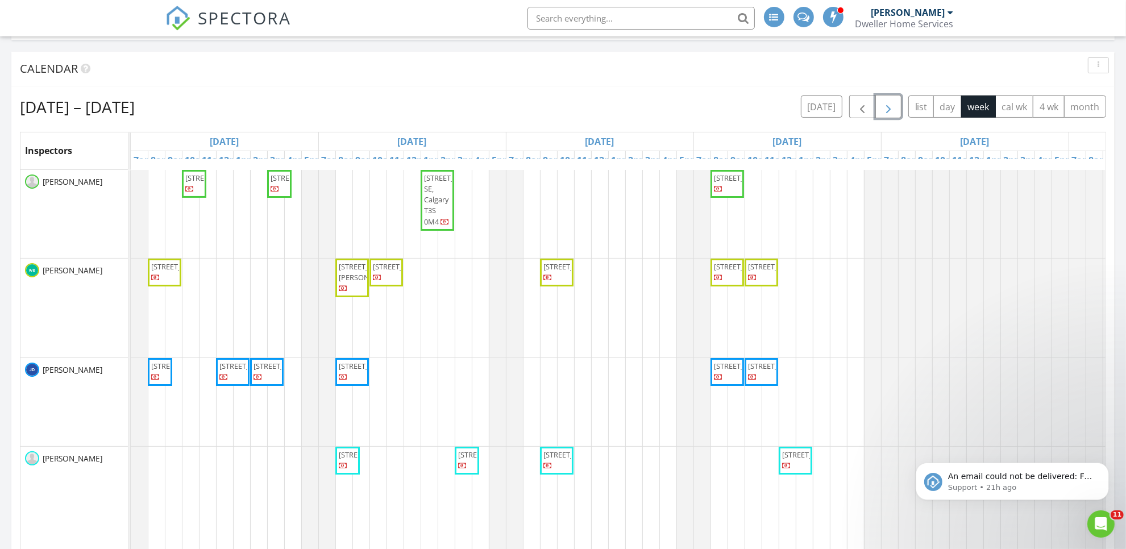
click at [886, 104] on span "button" at bounding box center [889, 107] width 14 height 14
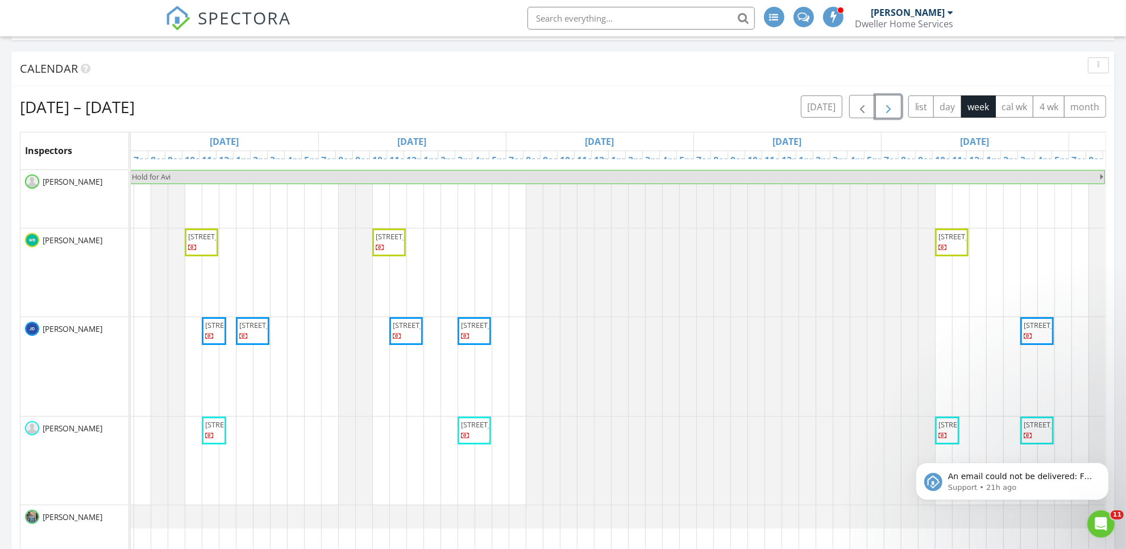
scroll to position [0, 348]
click at [883, 114] on span "button" at bounding box center [889, 107] width 14 height 14
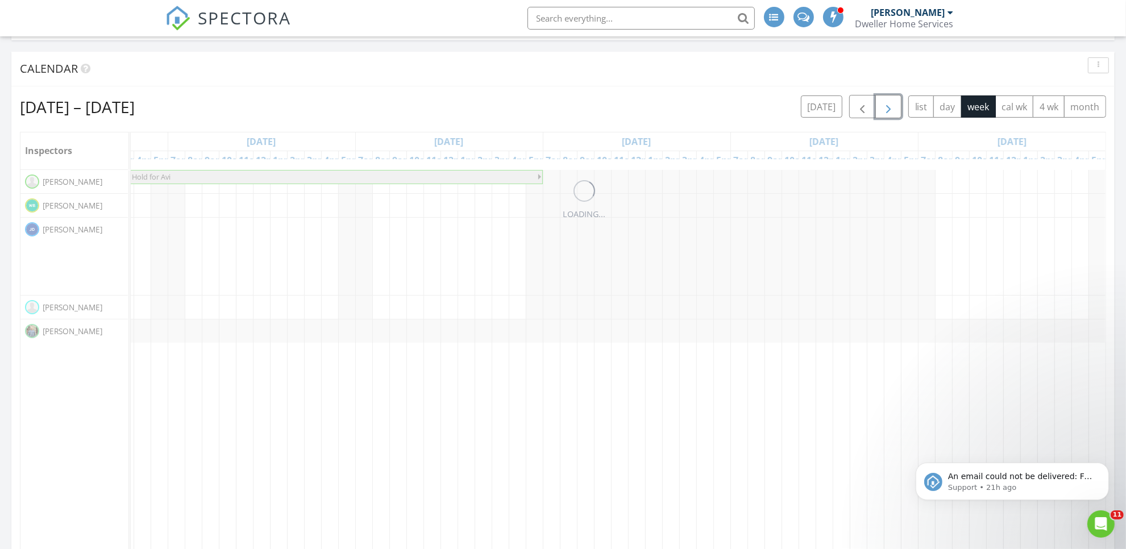
scroll to position [0, 0]
click at [883, 114] on span "button" at bounding box center [889, 107] width 14 height 14
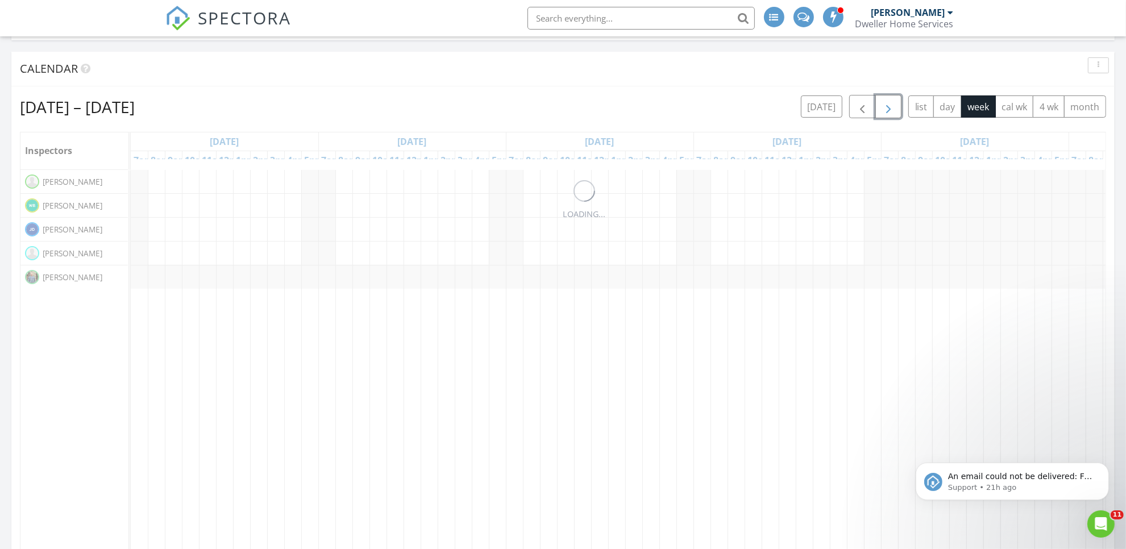
click at [883, 114] on span "button" at bounding box center [889, 107] width 14 height 14
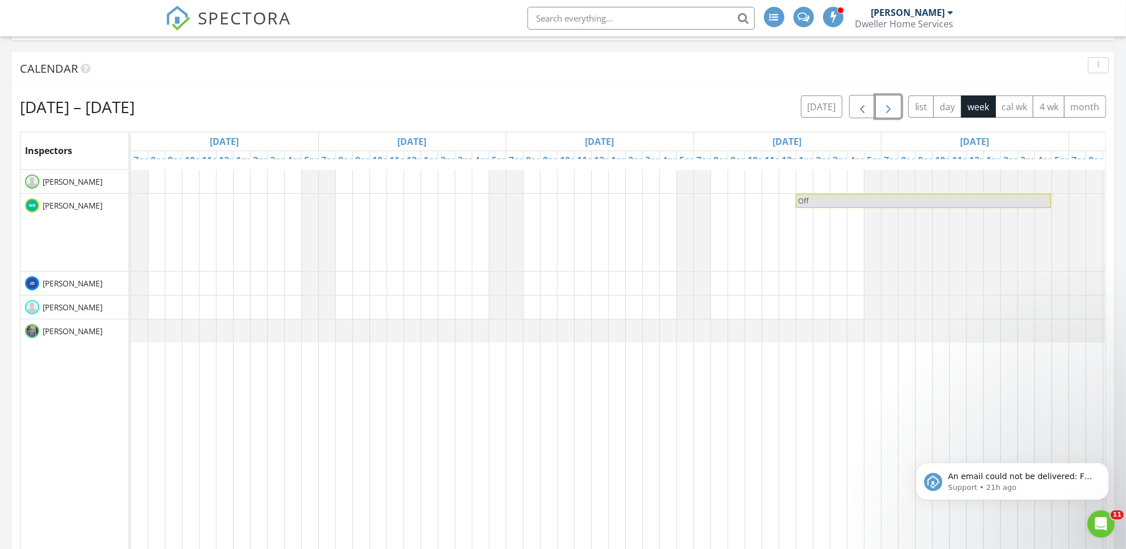
click at [883, 114] on span "button" at bounding box center [889, 107] width 14 height 14
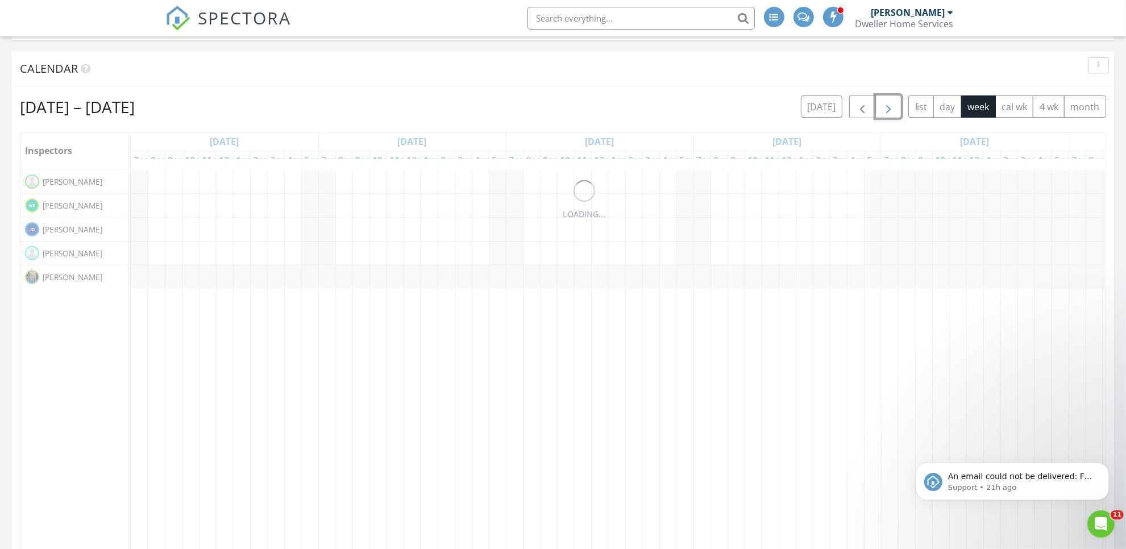
click at [883, 114] on span "button" at bounding box center [889, 107] width 14 height 14
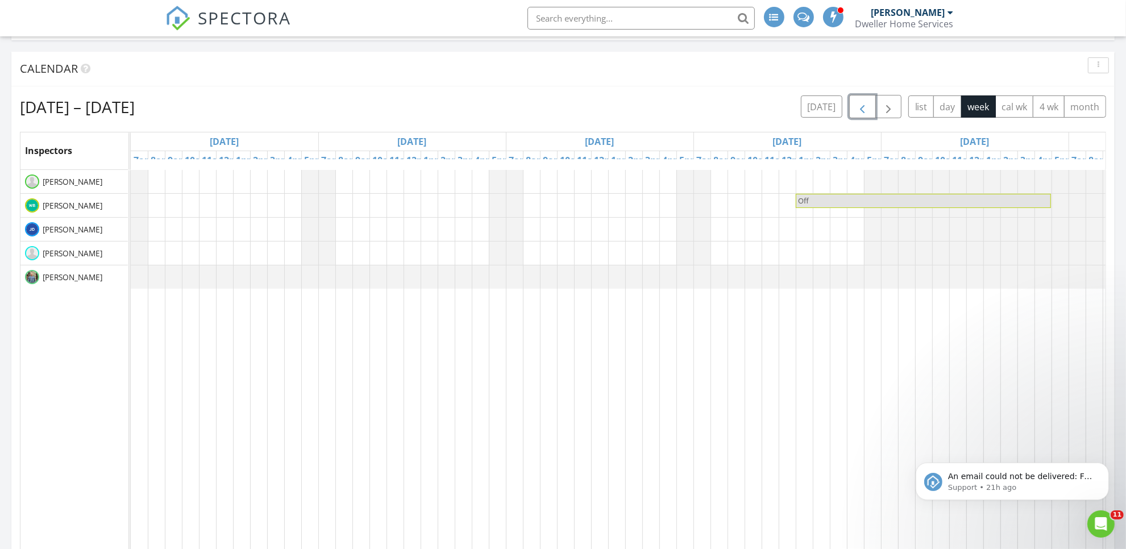
click at [851, 106] on button "button" at bounding box center [862, 106] width 27 height 23
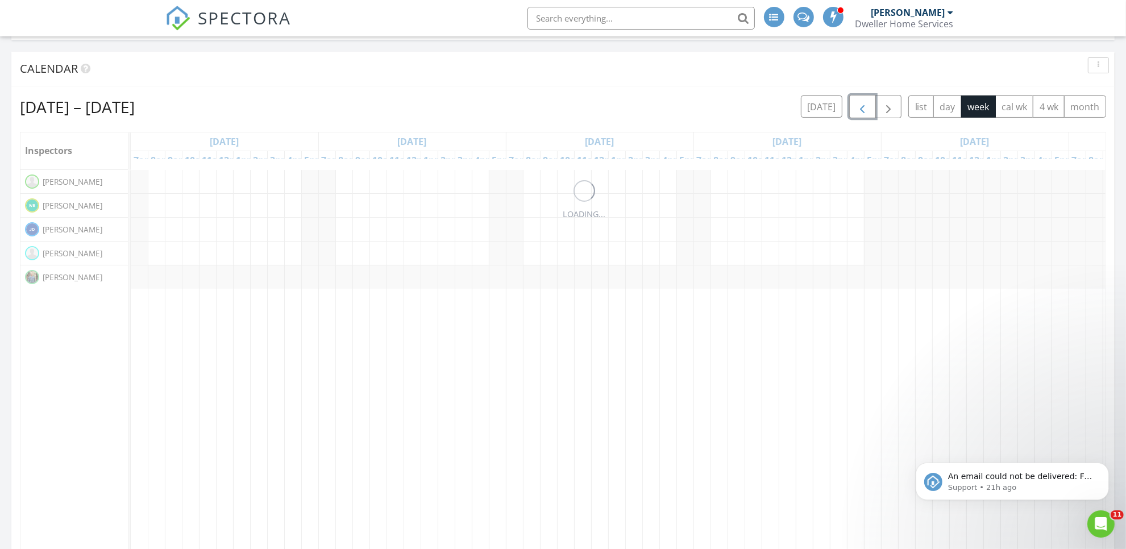
click at [851, 106] on button "button" at bounding box center [862, 106] width 27 height 23
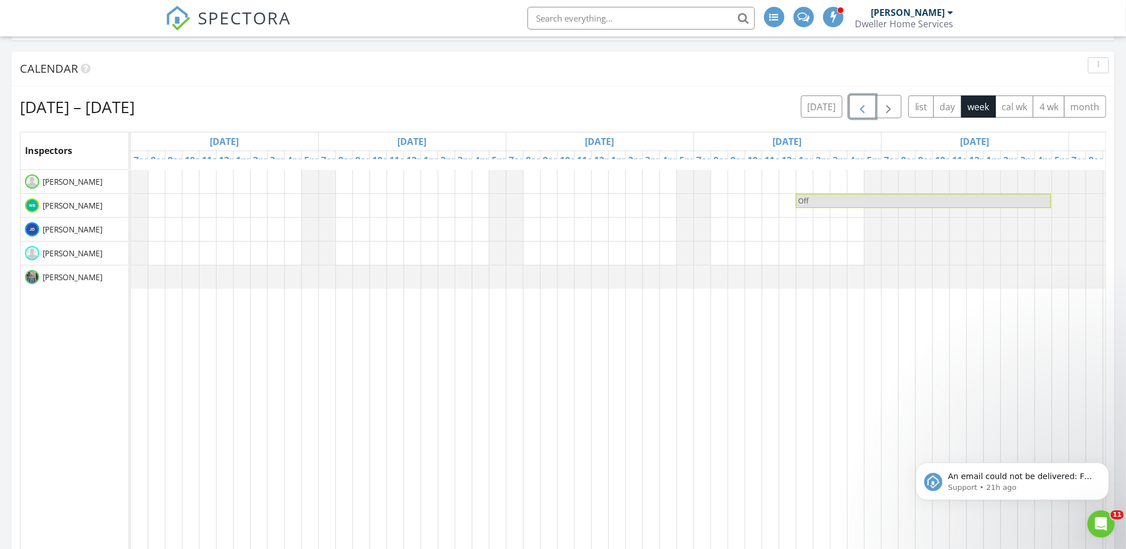
click at [851, 106] on button "button" at bounding box center [862, 106] width 27 height 23
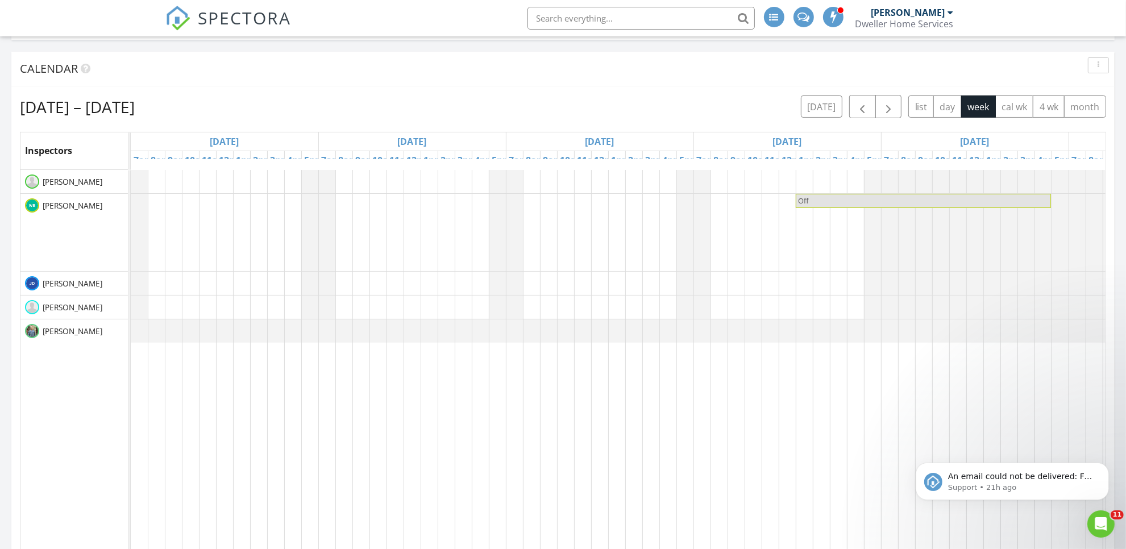
click at [276, 12] on span "SPECTORA" at bounding box center [244, 18] width 93 height 24
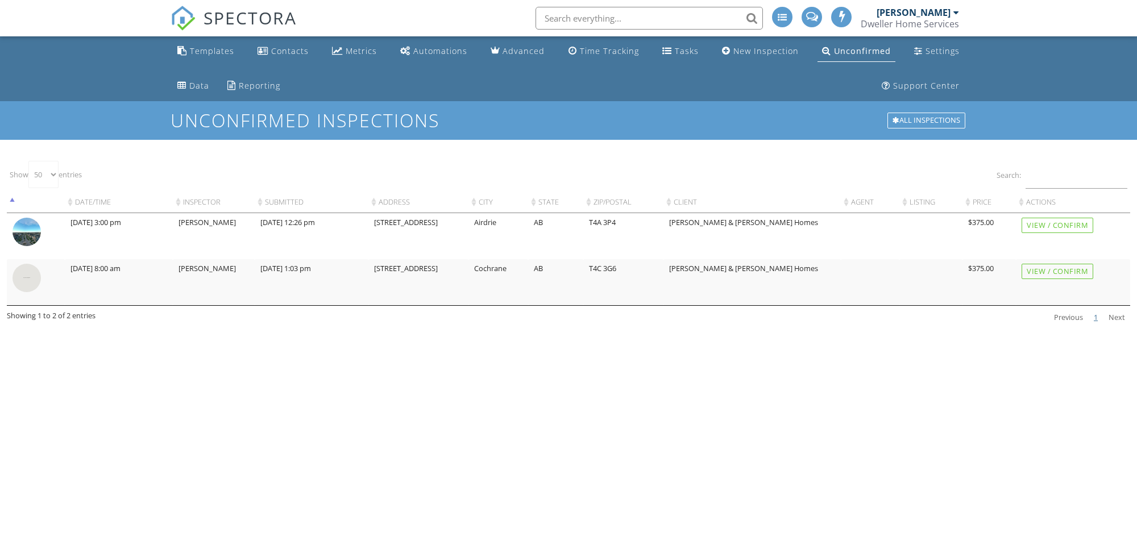
select select "50"
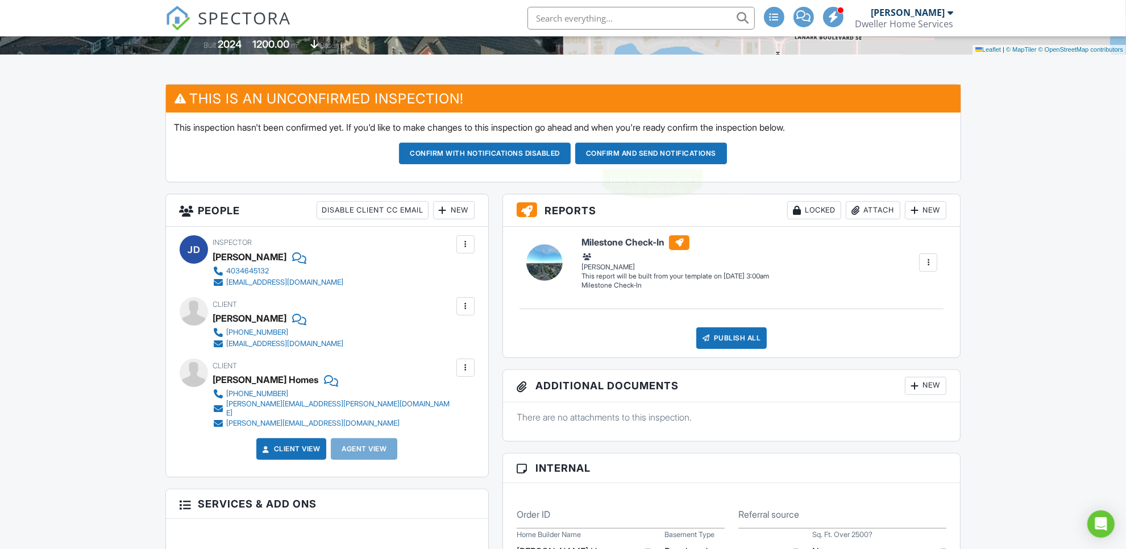
click at [571, 152] on button "Confirm and send notifications" at bounding box center [485, 154] width 172 height 22
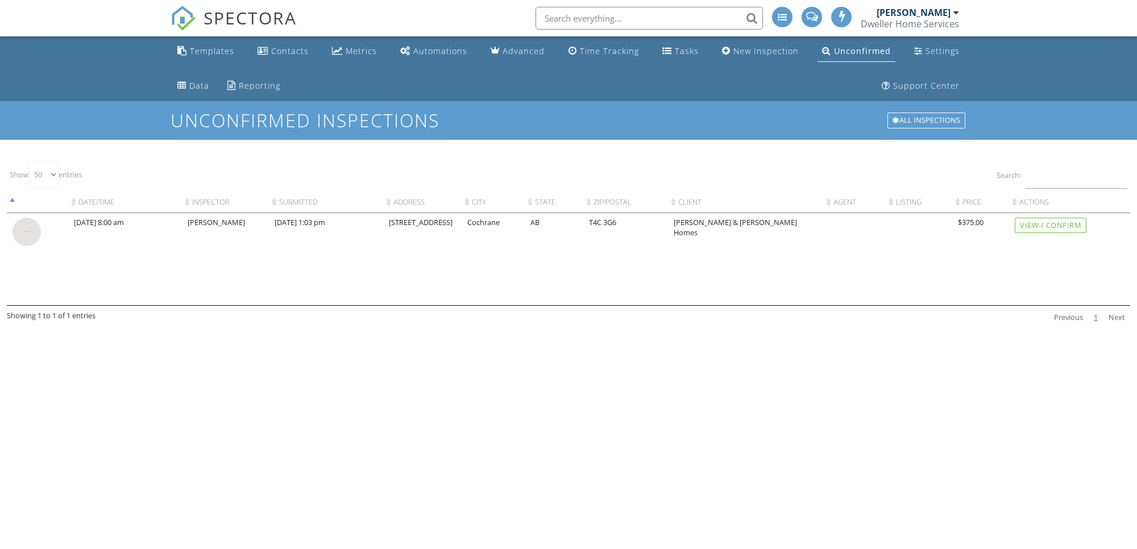
select select "50"
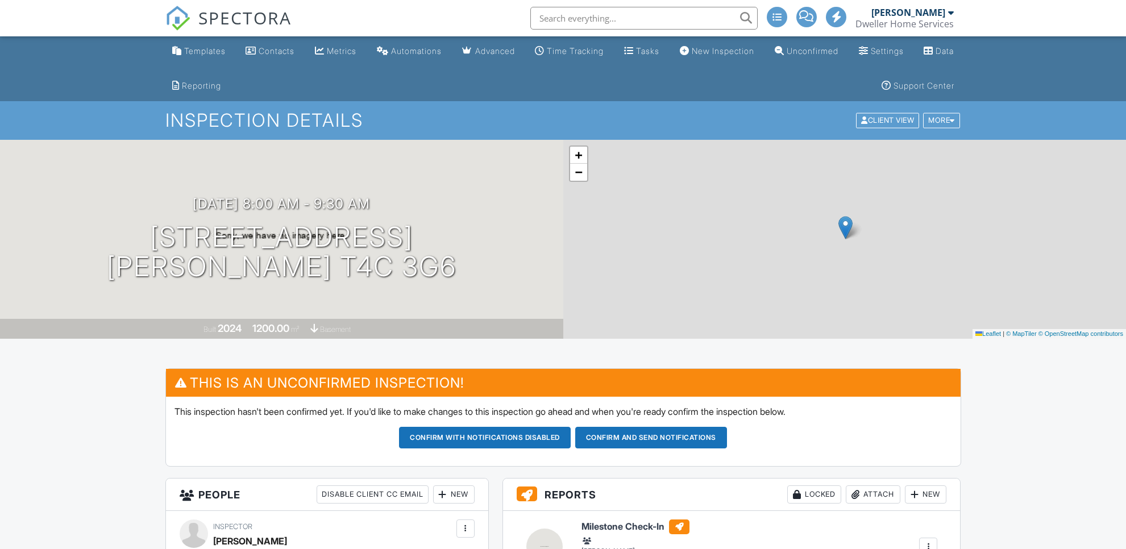
click at [571, 432] on button "Confirm and send notifications" at bounding box center [485, 438] width 172 height 22
